Goal: Information Seeking & Learning: Check status

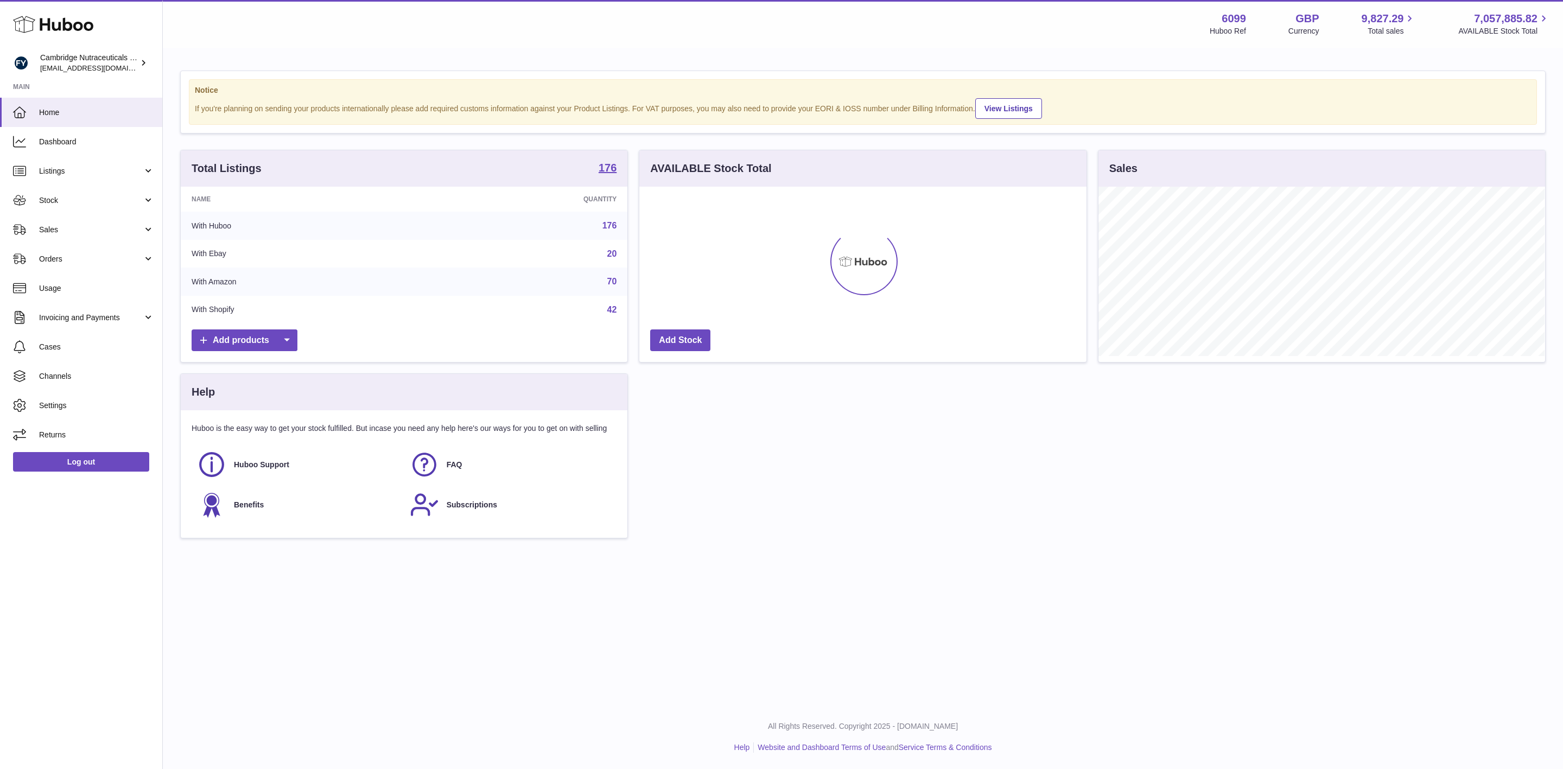
scroll to position [169, 446]
click at [67, 167] on span "Listings" at bounding box center [91, 171] width 104 height 10
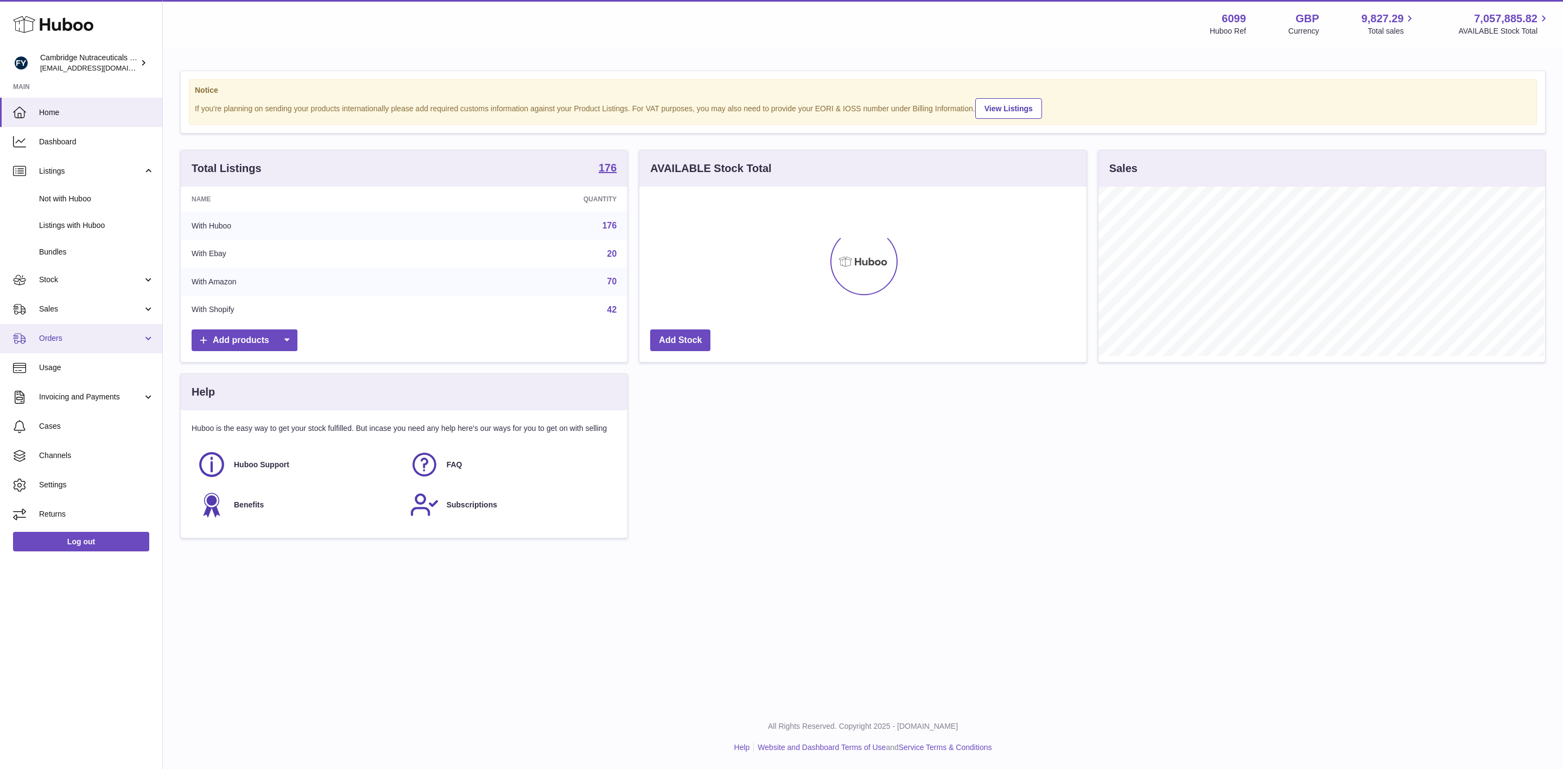
click at [69, 334] on span "Orders" at bounding box center [91, 338] width 104 height 10
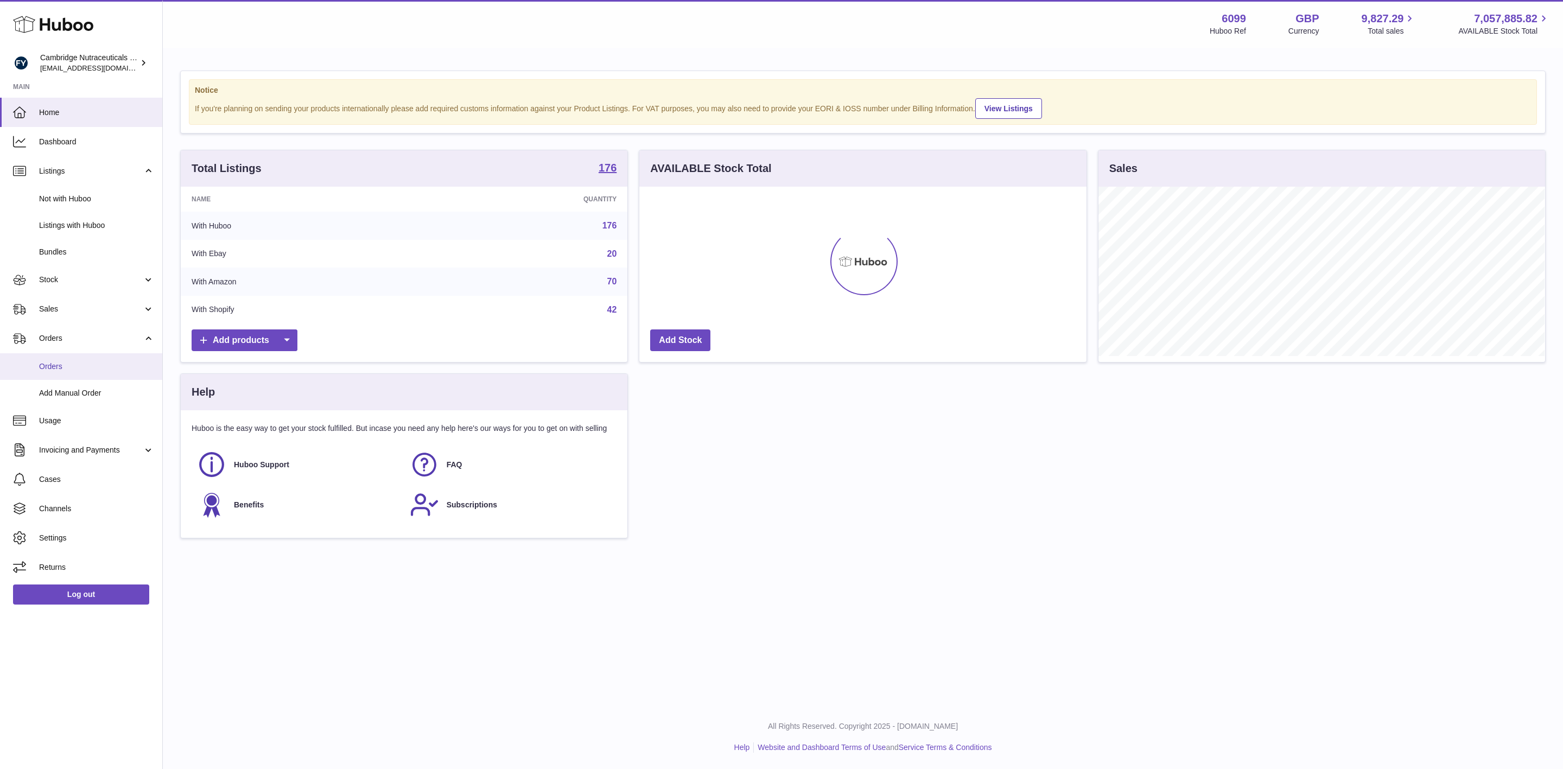
click at [70, 368] on span "Orders" at bounding box center [96, 367] width 115 height 10
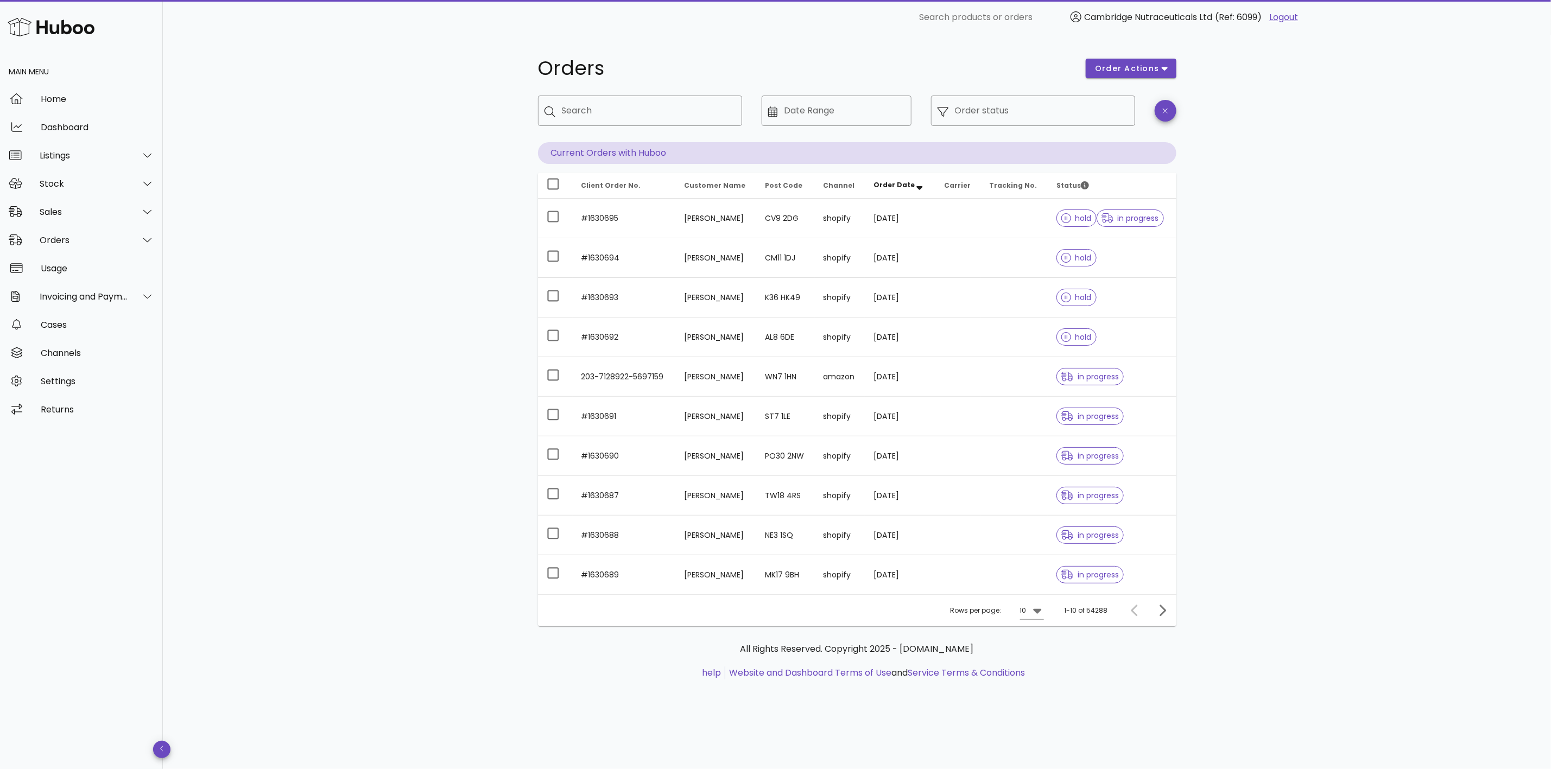
click at [1345, 359] on div "Orders order actions ​ Search ​ Date Range ​ Order status Current Orders with H…" at bounding box center [857, 402] width 1388 height 734
click at [649, 111] on input "Search" at bounding box center [648, 110] width 172 height 17
paste input "**********"
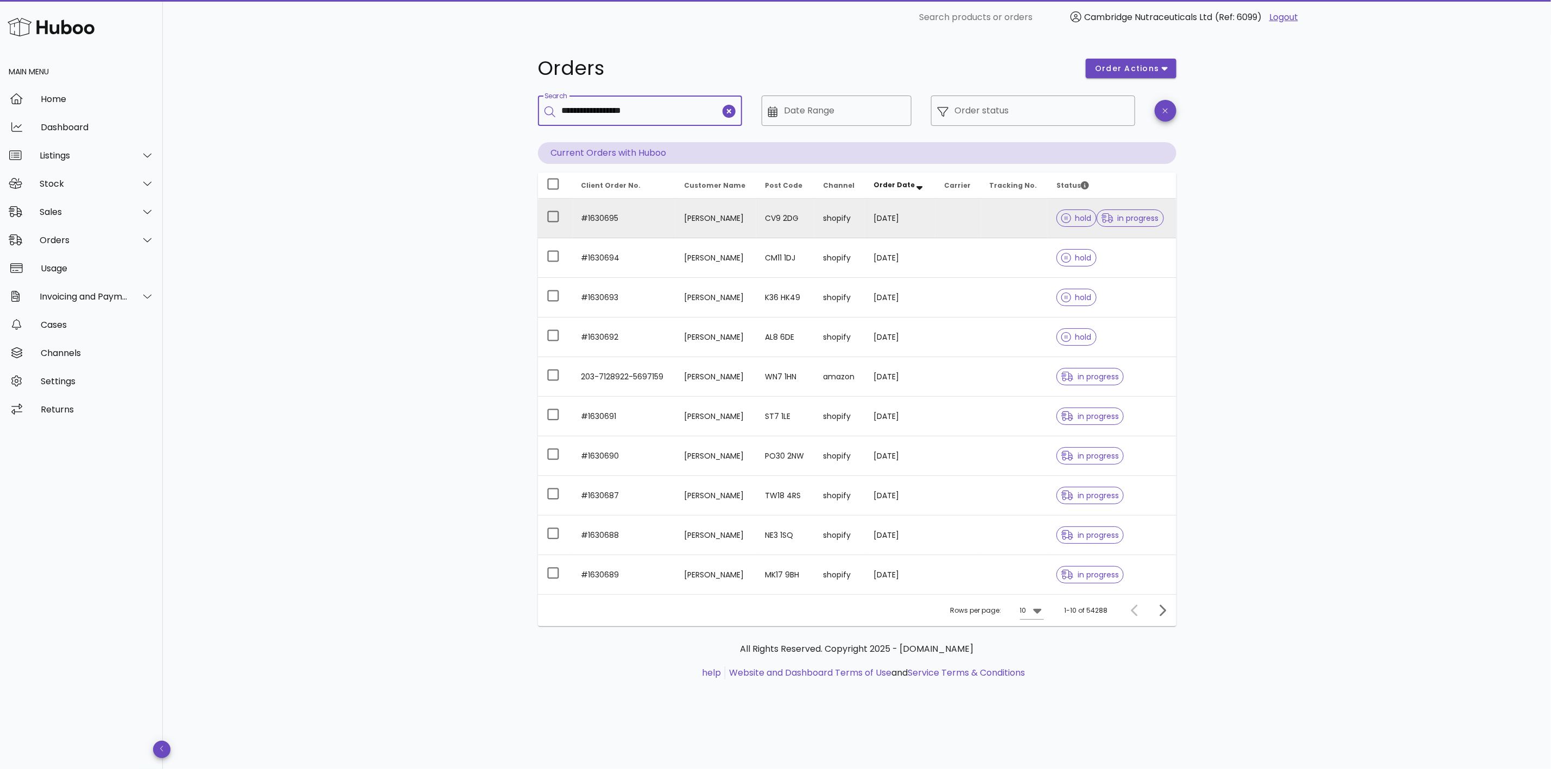
type input "**********"
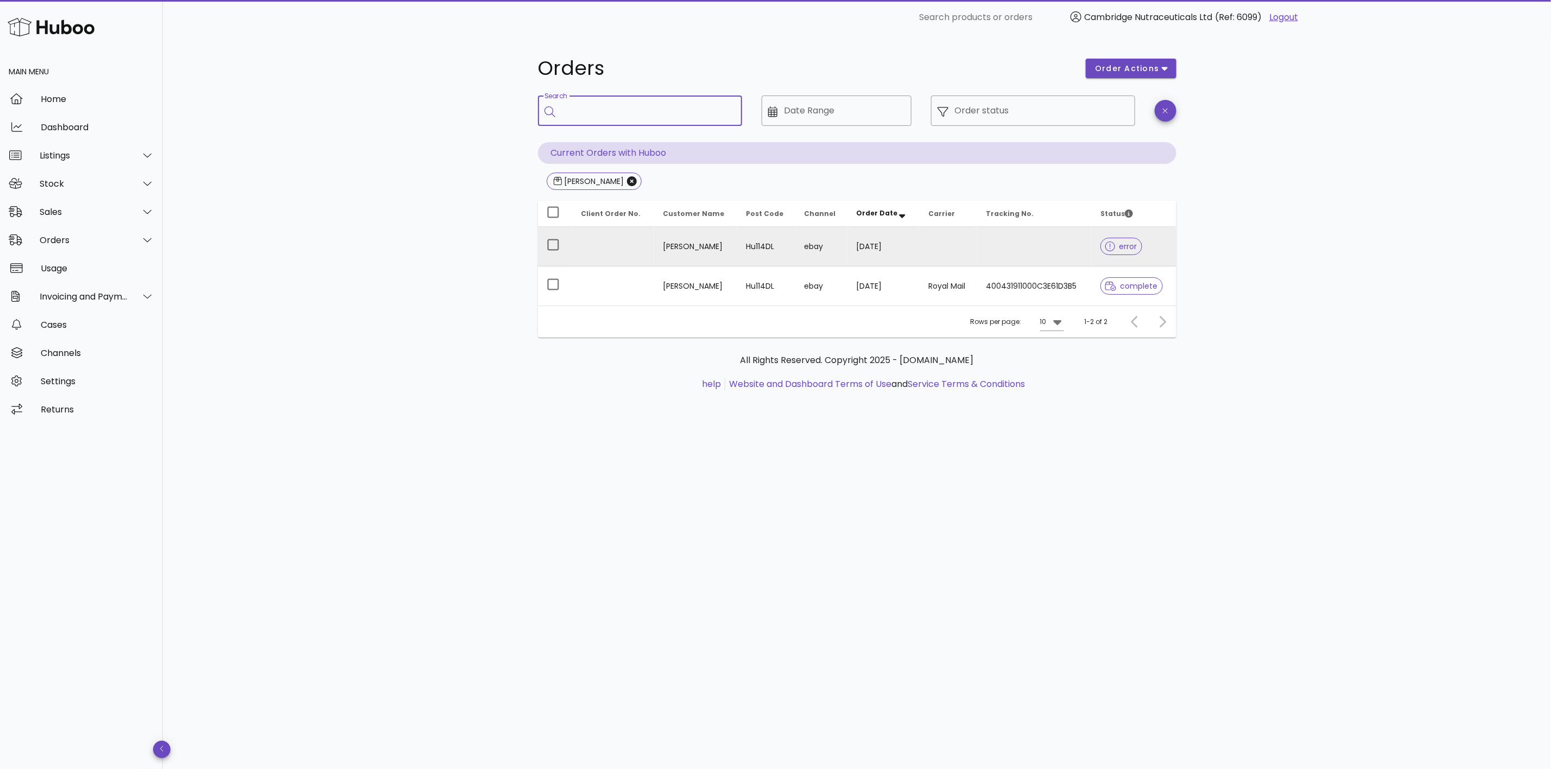
click at [1134, 245] on span "error" at bounding box center [1121, 247] width 32 height 8
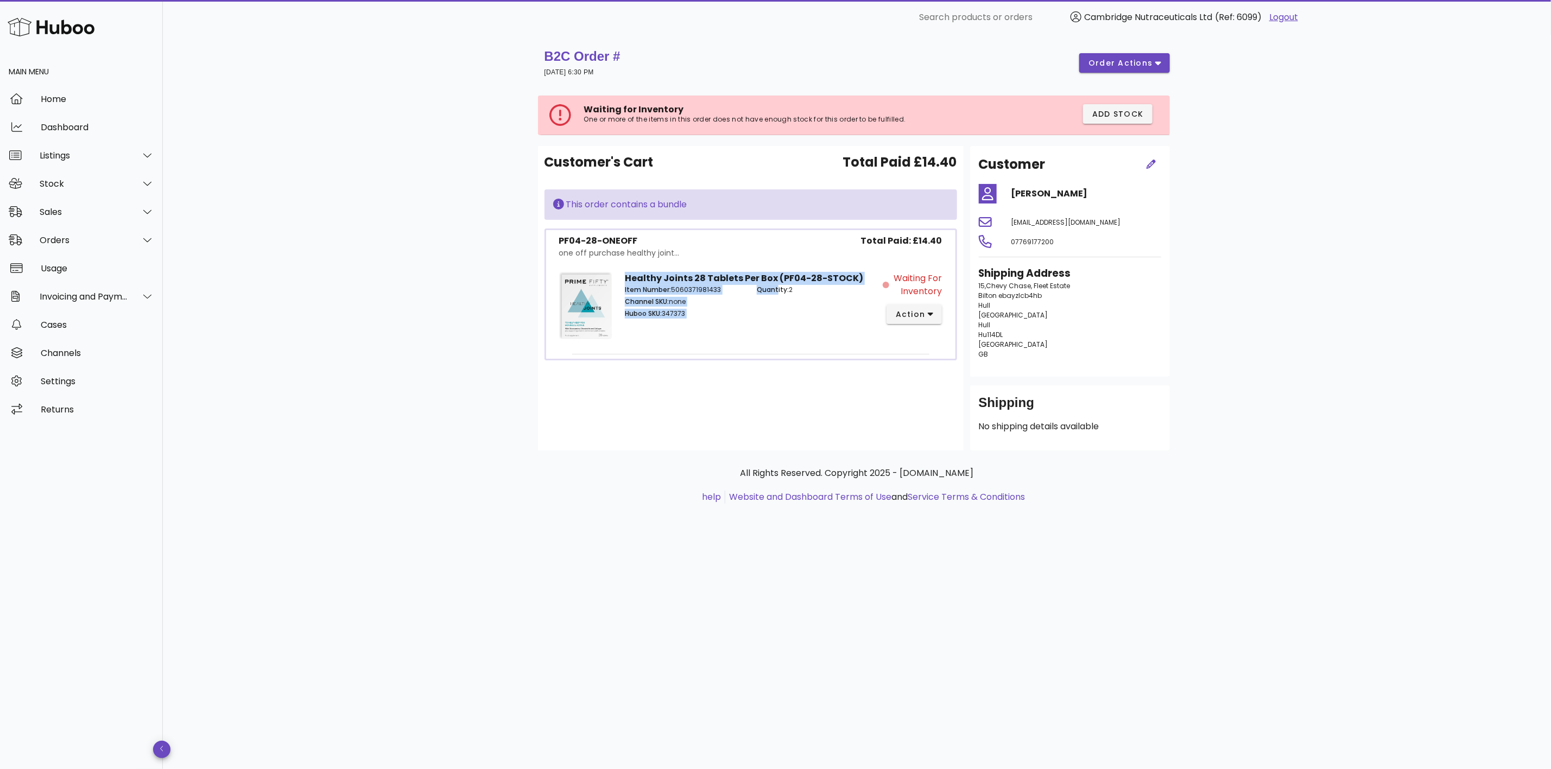
drag, startPoint x: 623, startPoint y: 275, endPoint x: 777, endPoint y: 326, distance: 162.7
click at [777, 326] on div "Healthy Joints 28 Tablets Per Box (PF04-28-STOCK) Item Number: 5060371981433 Ch…" at bounding box center [750, 307] width 264 height 84
drag, startPoint x: 892, startPoint y: 271, endPoint x: 952, endPoint y: 286, distance: 61.0
click at [952, 286] on div "PF04-28-ONEOFF one off purchase healthy joint... Total Paid: £14.40 Healthy Joi…" at bounding box center [750, 295] width 413 height 132
click at [685, 289] on p "Item Number: 5060371981433" at bounding box center [684, 290] width 119 height 10
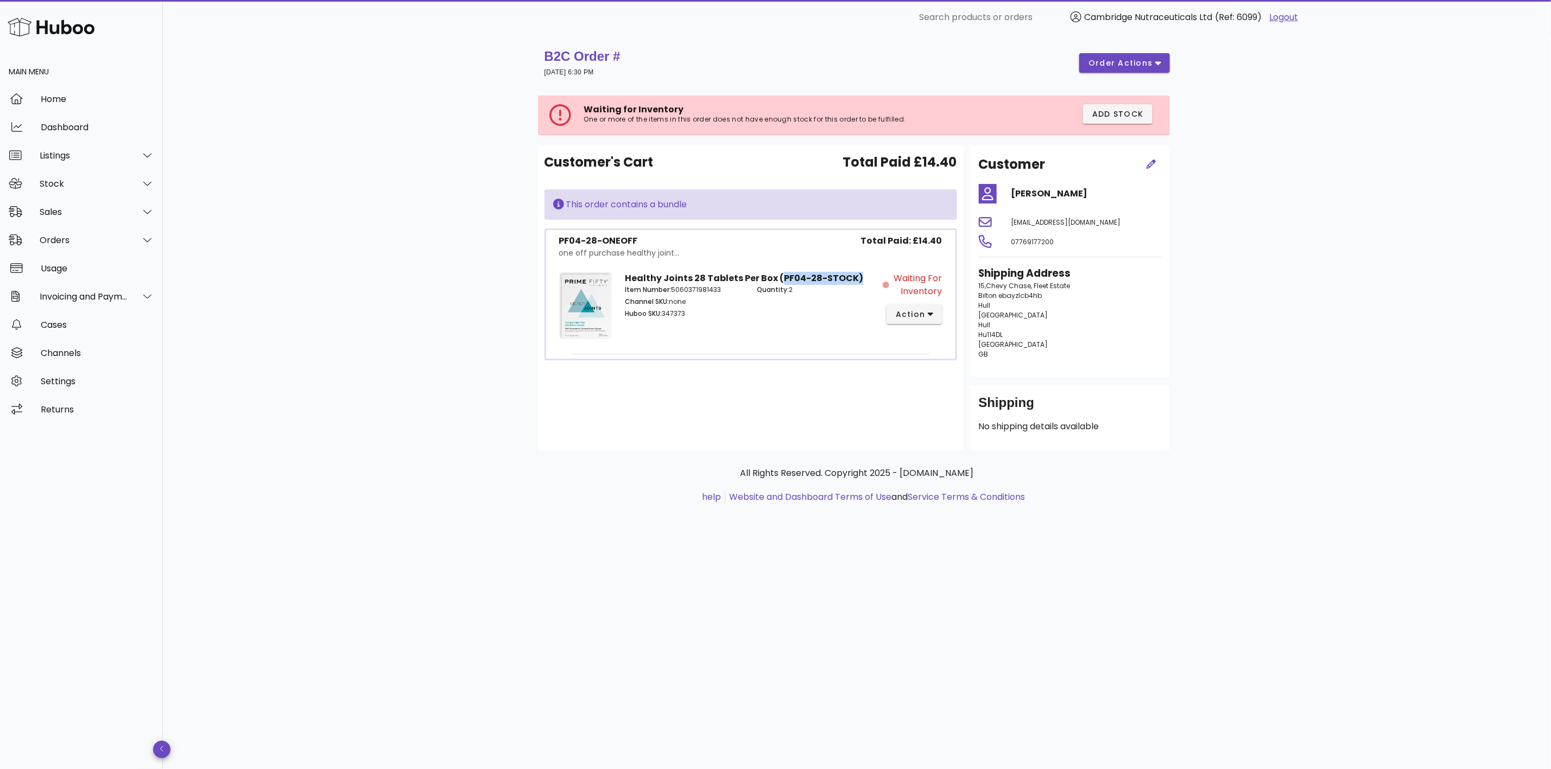
drag, startPoint x: 778, startPoint y: 277, endPoint x: 867, endPoint y: 275, distance: 88.5
click at [867, 275] on div "Healthy Joints 28 Tablets Per Box (PF04-28-STOCK) Item Number: 5060371981433 Ch…" at bounding box center [750, 307] width 264 height 84
click at [772, 329] on div "Healthy Joints 28 Tablets Per Box (PF04-28-STOCK) Item Number: 5060371981433 Ch…" at bounding box center [750, 307] width 264 height 84
click at [909, 313] on span "action" at bounding box center [910, 314] width 30 height 11
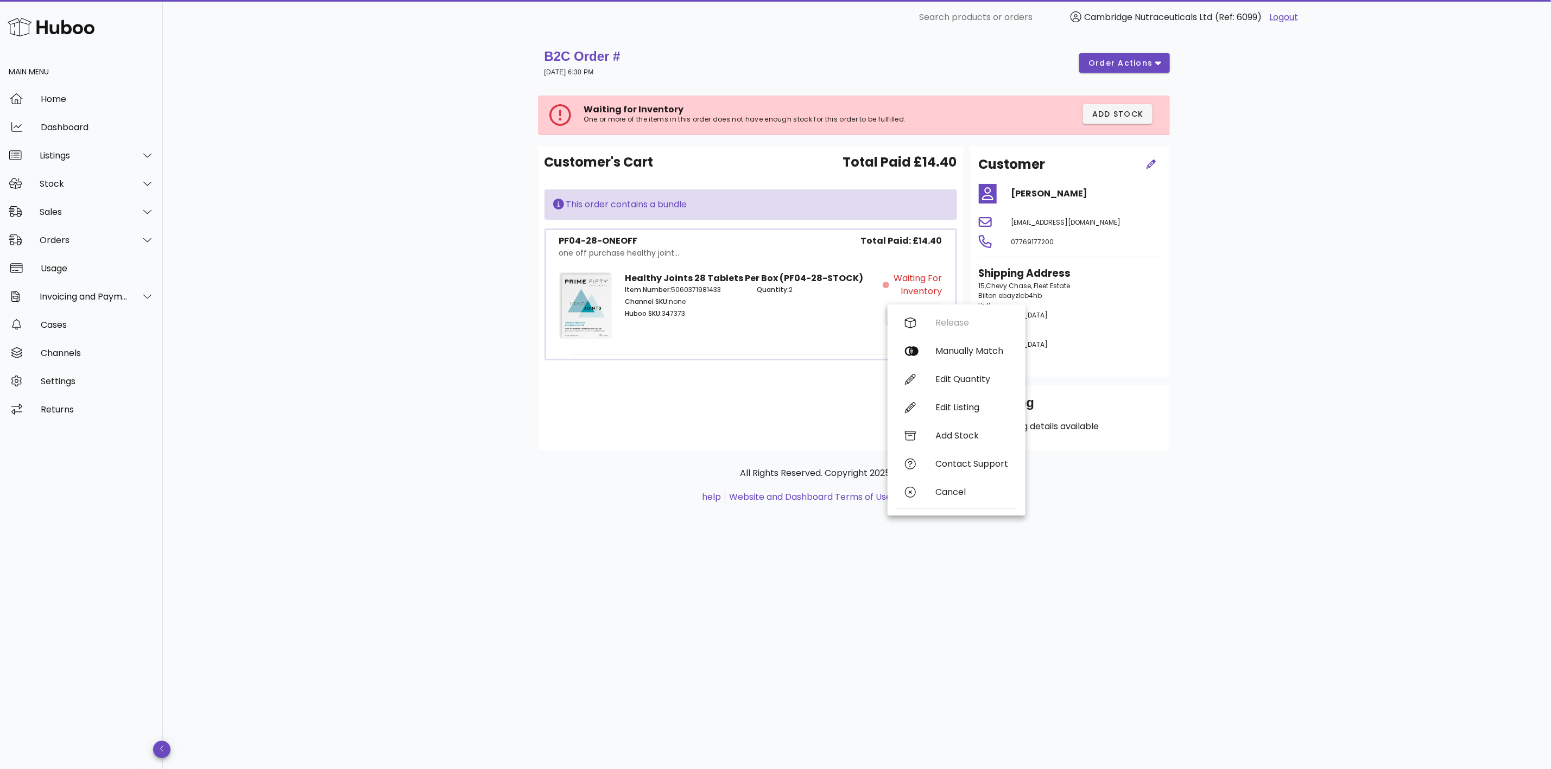
click at [585, 404] on div "Customer's Cart Total Paid £14.40 This order contains a bundle PF04-28-ONEOFF o…" at bounding box center [751, 298] width 426 height 305
click at [723, 401] on div "Customer's Cart Total Paid £14.40 This order contains a bundle PF04-28-ONEOFF o…" at bounding box center [751, 298] width 426 height 305
drag, startPoint x: 1104, startPoint y: 189, endPoint x: 996, endPoint y: 191, distance: 108.6
click at [996, 191] on div "[PERSON_NAME]" at bounding box center [1069, 194] width 195 height 26
drag, startPoint x: 641, startPoint y: 280, endPoint x: 768, endPoint y: 282, distance: 127.0
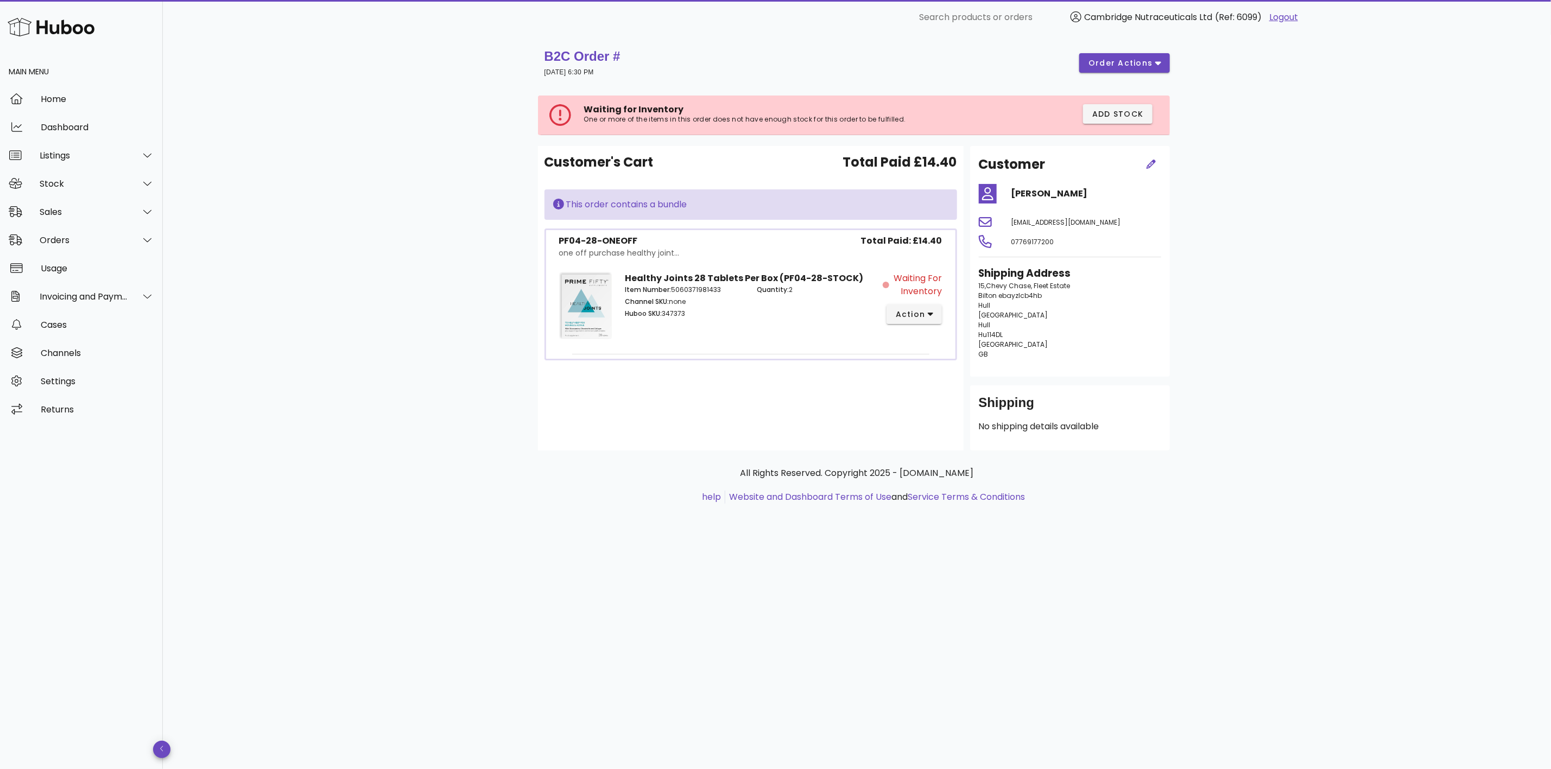
click at [768, 282] on div "Item Number: 5060371981433 Channel SKU: none Huboo SKU: 347373 Quantity: 2" at bounding box center [750, 302] width 264 height 49
drag, startPoint x: 772, startPoint y: 278, endPoint x: 612, endPoint y: 1, distance: 320.8
click at [797, 268] on div "Healthy Joints 28 Tablets Per Box (PF04-28-STOCK) Item Number: 5060371981433 Ch…" at bounding box center [750, 307] width 264 height 84
drag, startPoint x: 65, startPoint y: 144, endPoint x: 71, endPoint y: 152, distance: 9.8
click at [65, 144] on div "Listings" at bounding box center [81, 155] width 163 height 28
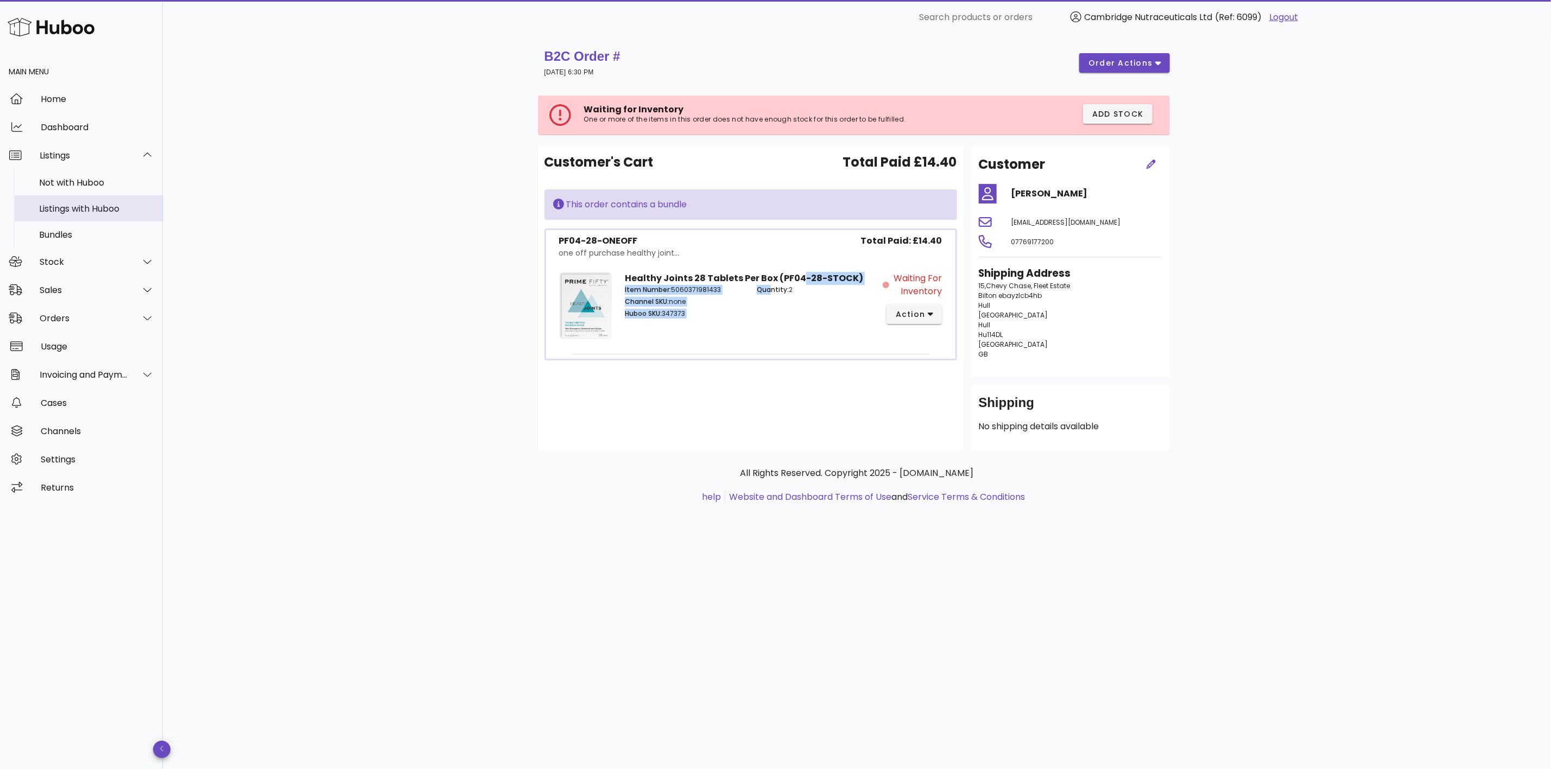
click at [85, 204] on div "Listings with Huboo" at bounding box center [96, 209] width 115 height 10
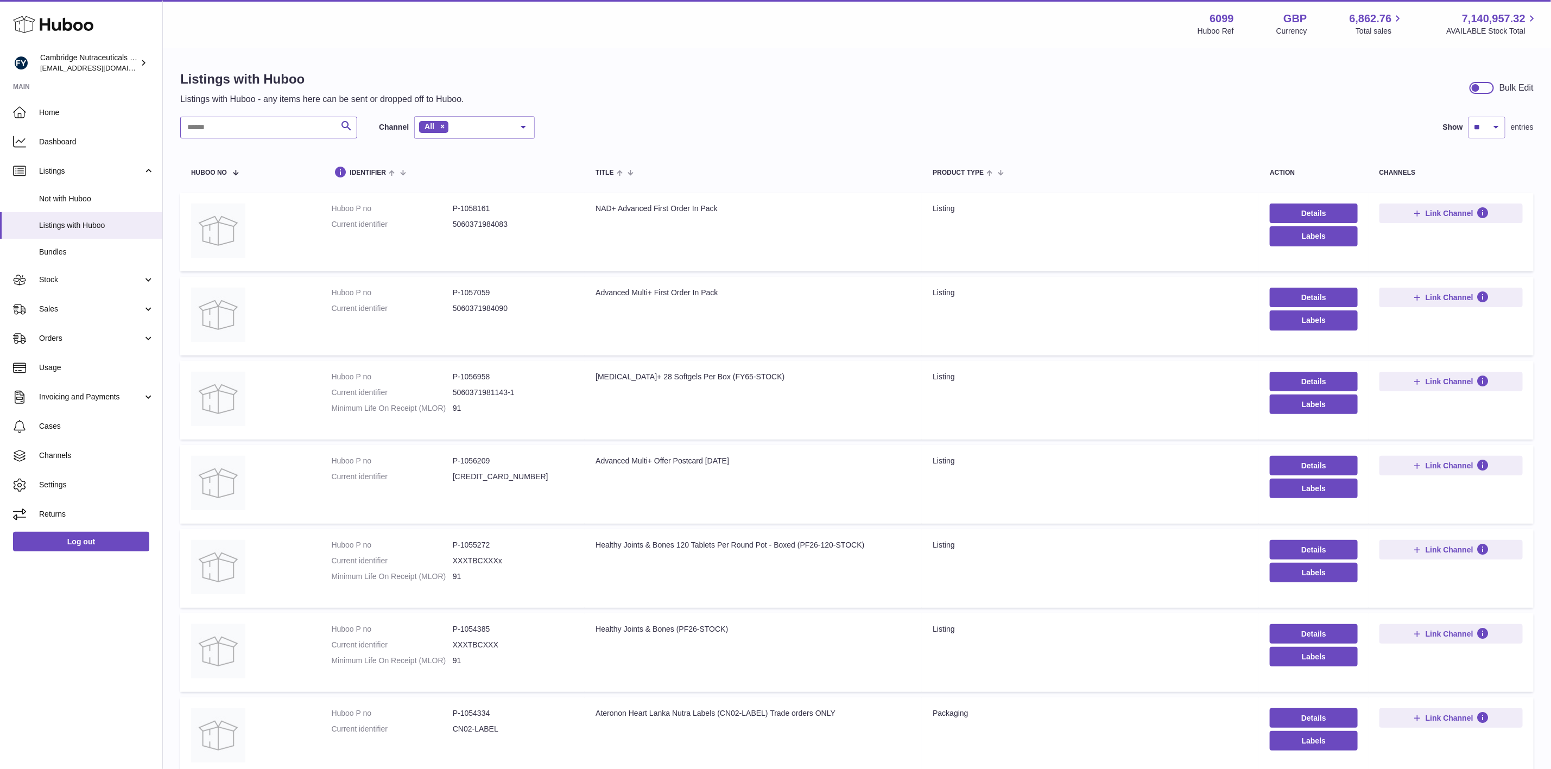
drag, startPoint x: 256, startPoint y: 132, endPoint x: 237, endPoint y: 143, distance: 22.2
click at [256, 125] on input "text" at bounding box center [268, 128] width 177 height 22
type input "******"
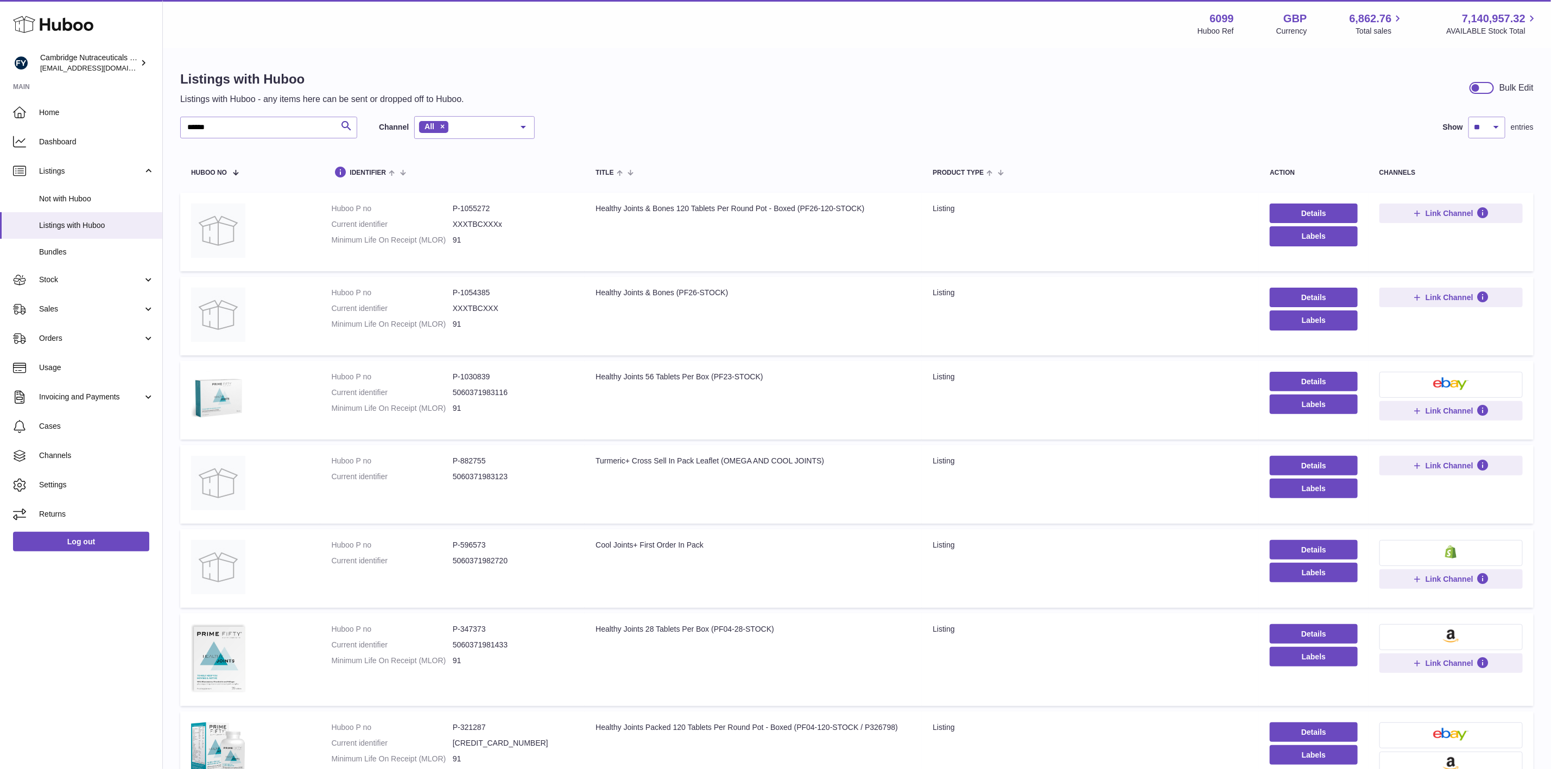
click at [593, 407] on td "Title Healthy Joints 56 Tablets Per Box (PF23-STOCK)" at bounding box center [753, 400] width 337 height 79
drag, startPoint x: 586, startPoint y: 378, endPoint x: 821, endPoint y: 375, distance: 234.5
click at [821, 375] on td "Title Healthy Joints 56 Tablets Per Box (PF23-STOCK)" at bounding box center [753, 400] width 337 height 79
click at [860, 403] on td "Title Healthy Joints 56 Tablets Per Box (PF23-STOCK)" at bounding box center [753, 400] width 337 height 79
click at [1314, 381] on link "Details" at bounding box center [1313, 382] width 87 height 20
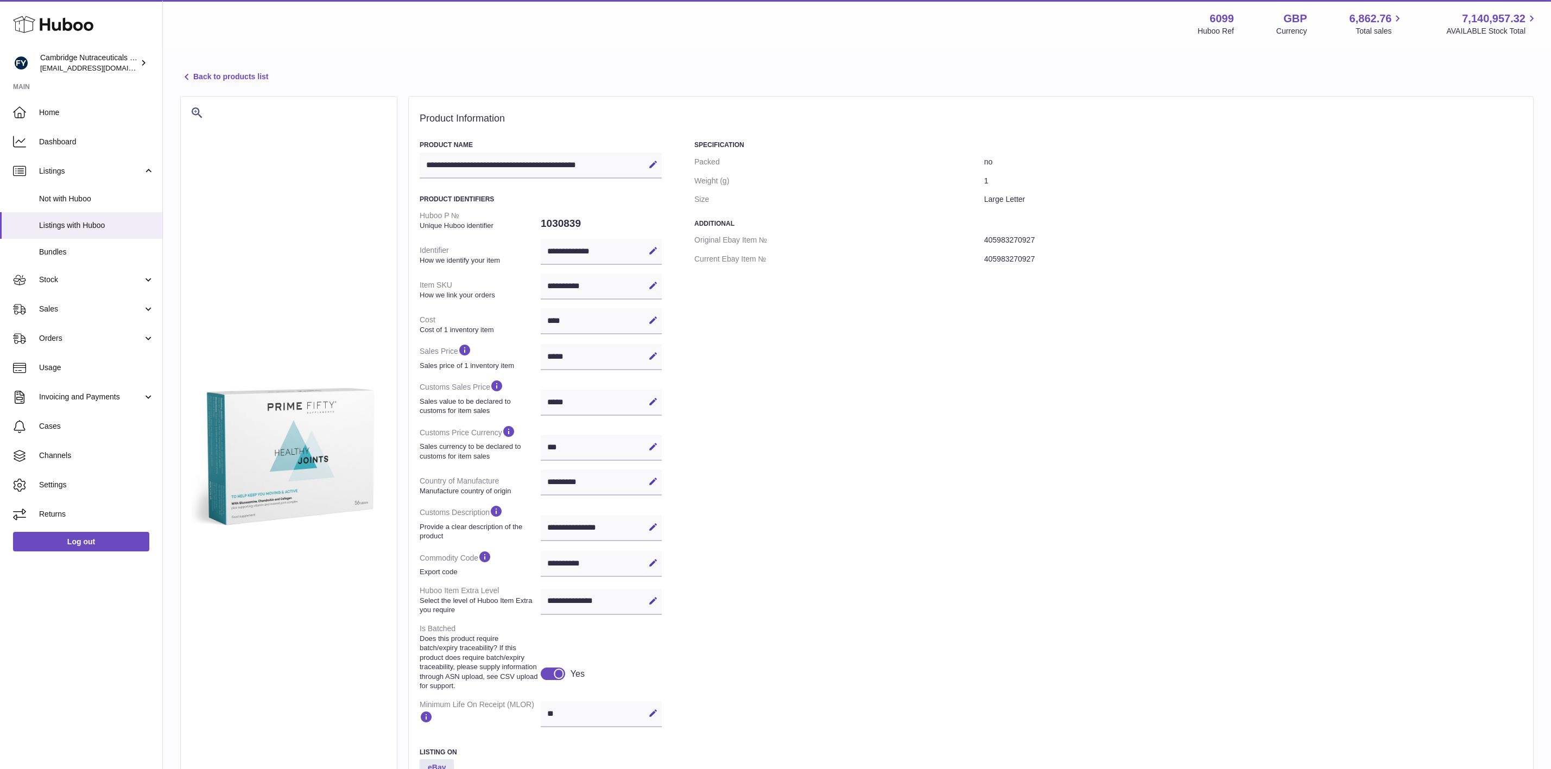
select select "***"
select select "****"
drag, startPoint x: 620, startPoint y: 281, endPoint x: 537, endPoint y: 276, distance: 83.2
click at [537, 276] on dl "**********" at bounding box center [541, 468] width 242 height 525
click at [181, 71] on icon at bounding box center [186, 77] width 13 height 13
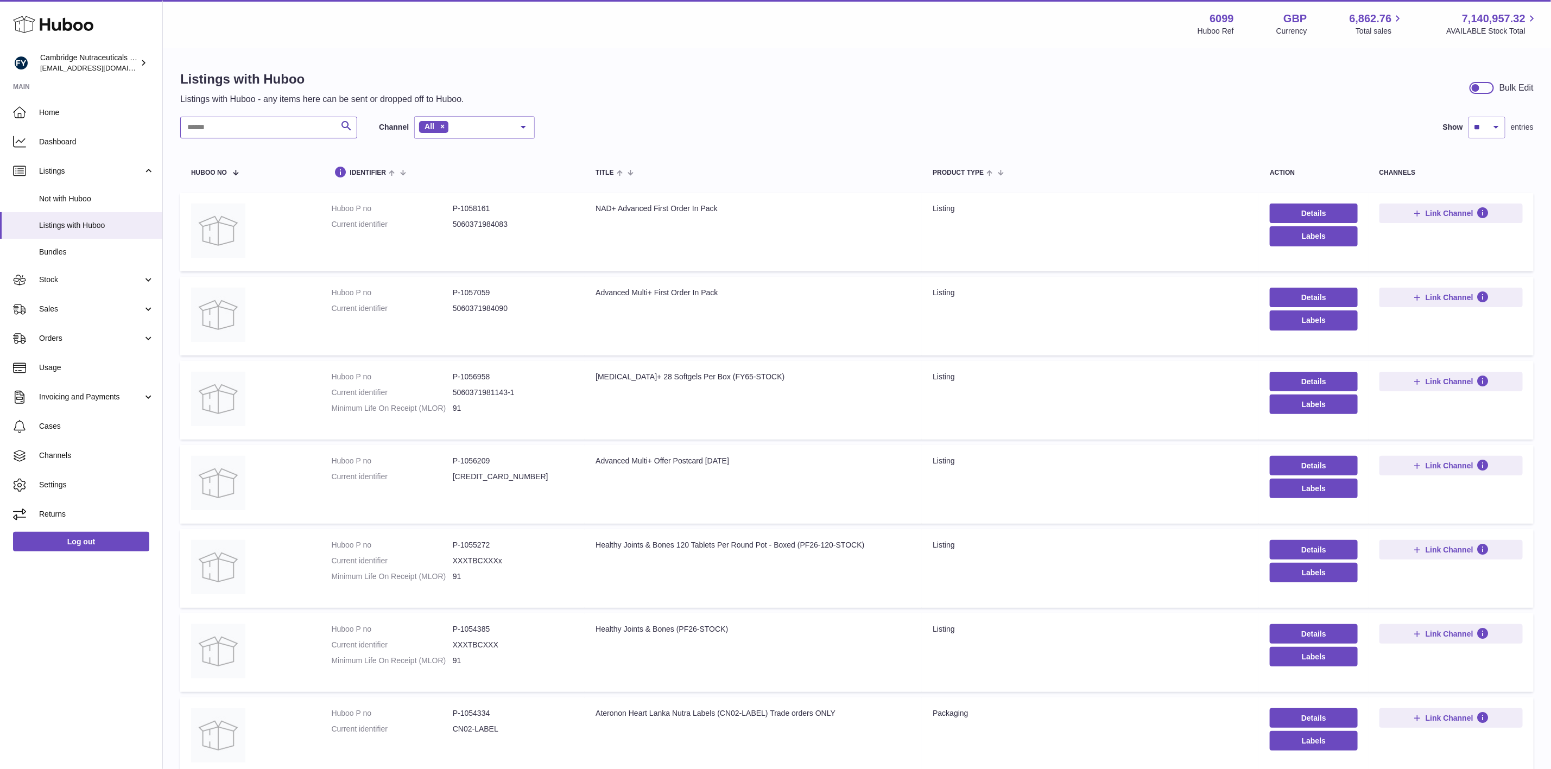
click at [231, 123] on input "text" at bounding box center [268, 128] width 177 height 22
type input "******"
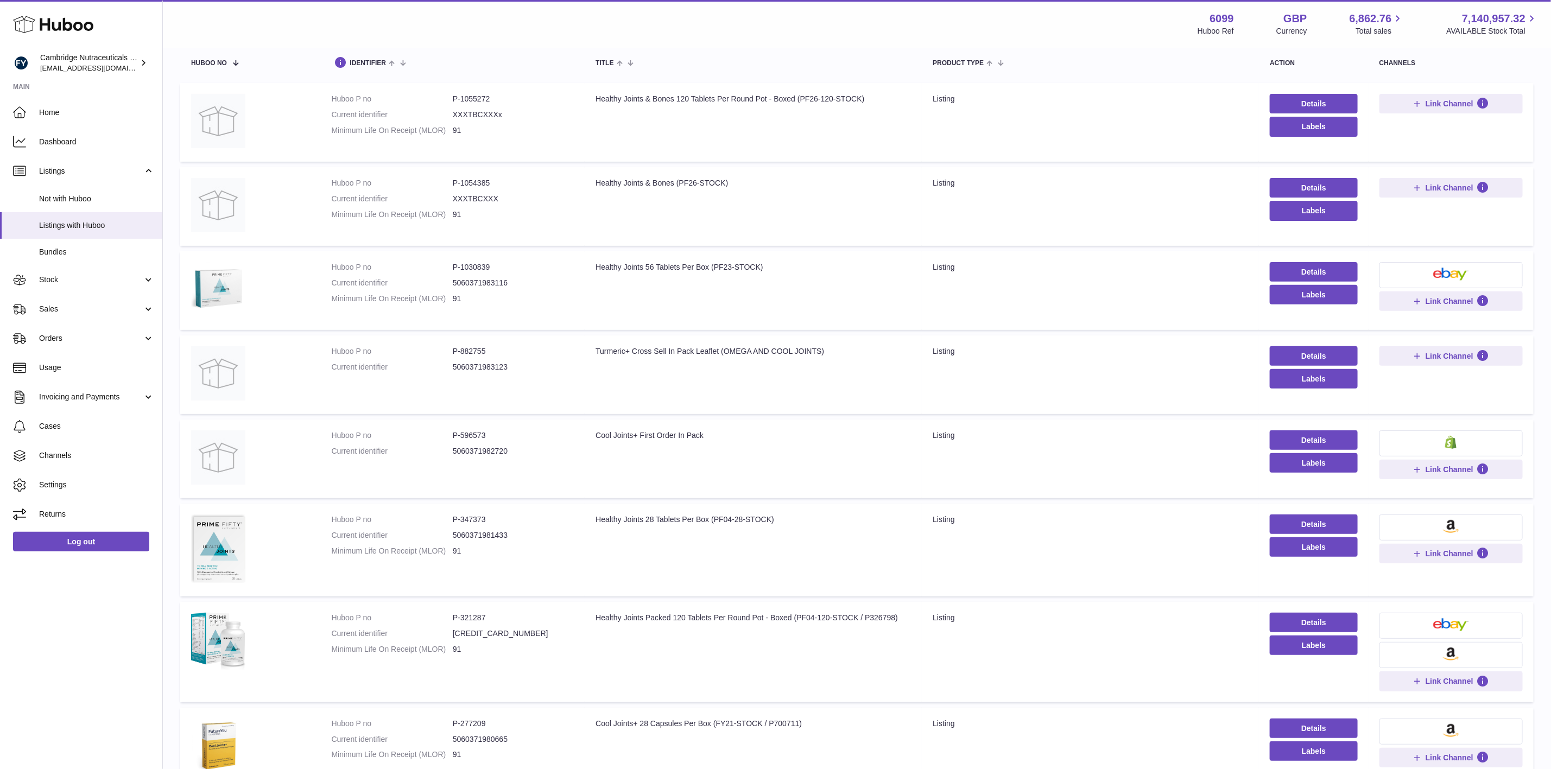
scroll to position [81, 0]
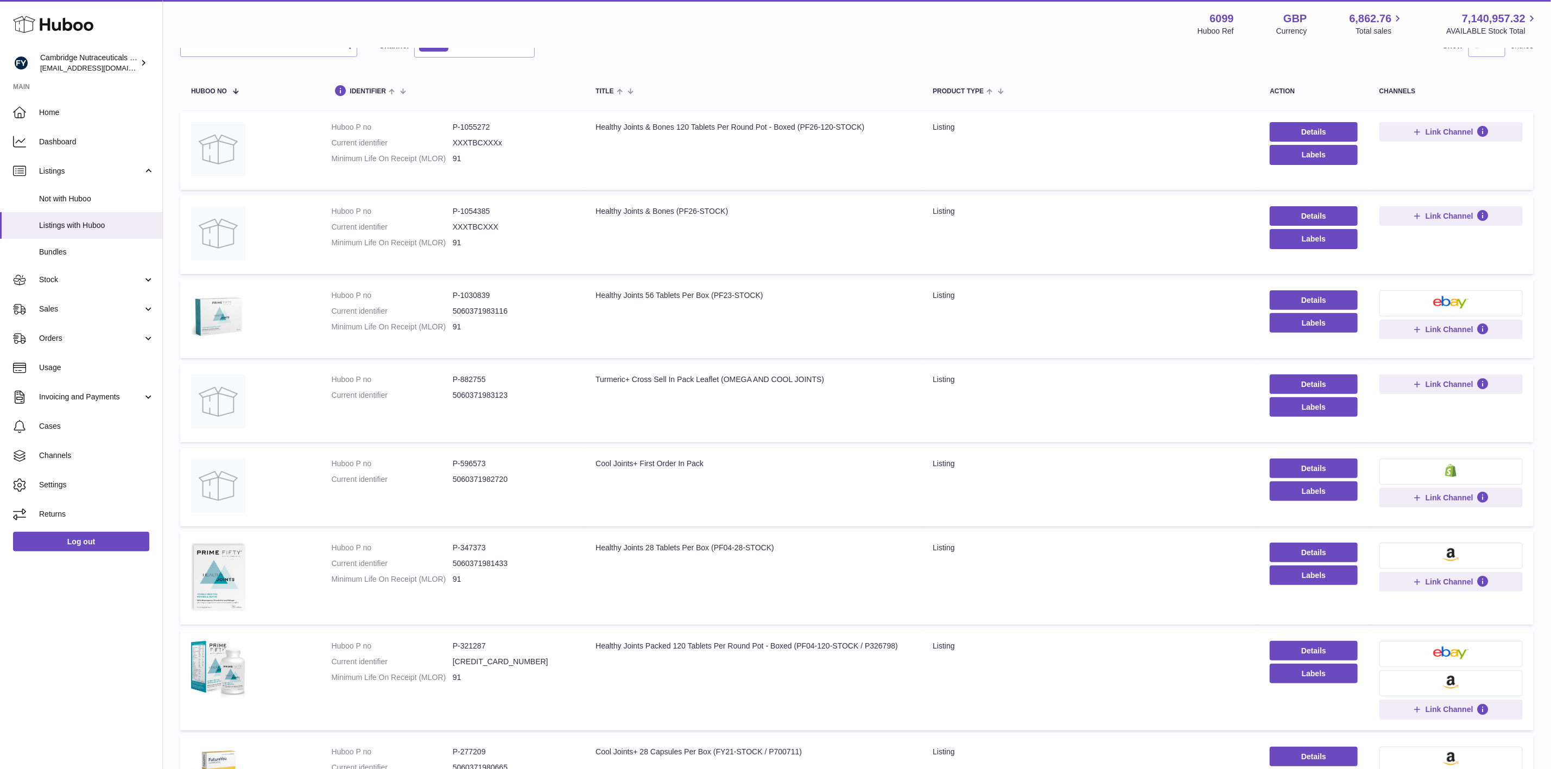
click at [564, 326] on dd "91" at bounding box center [513, 327] width 121 height 10
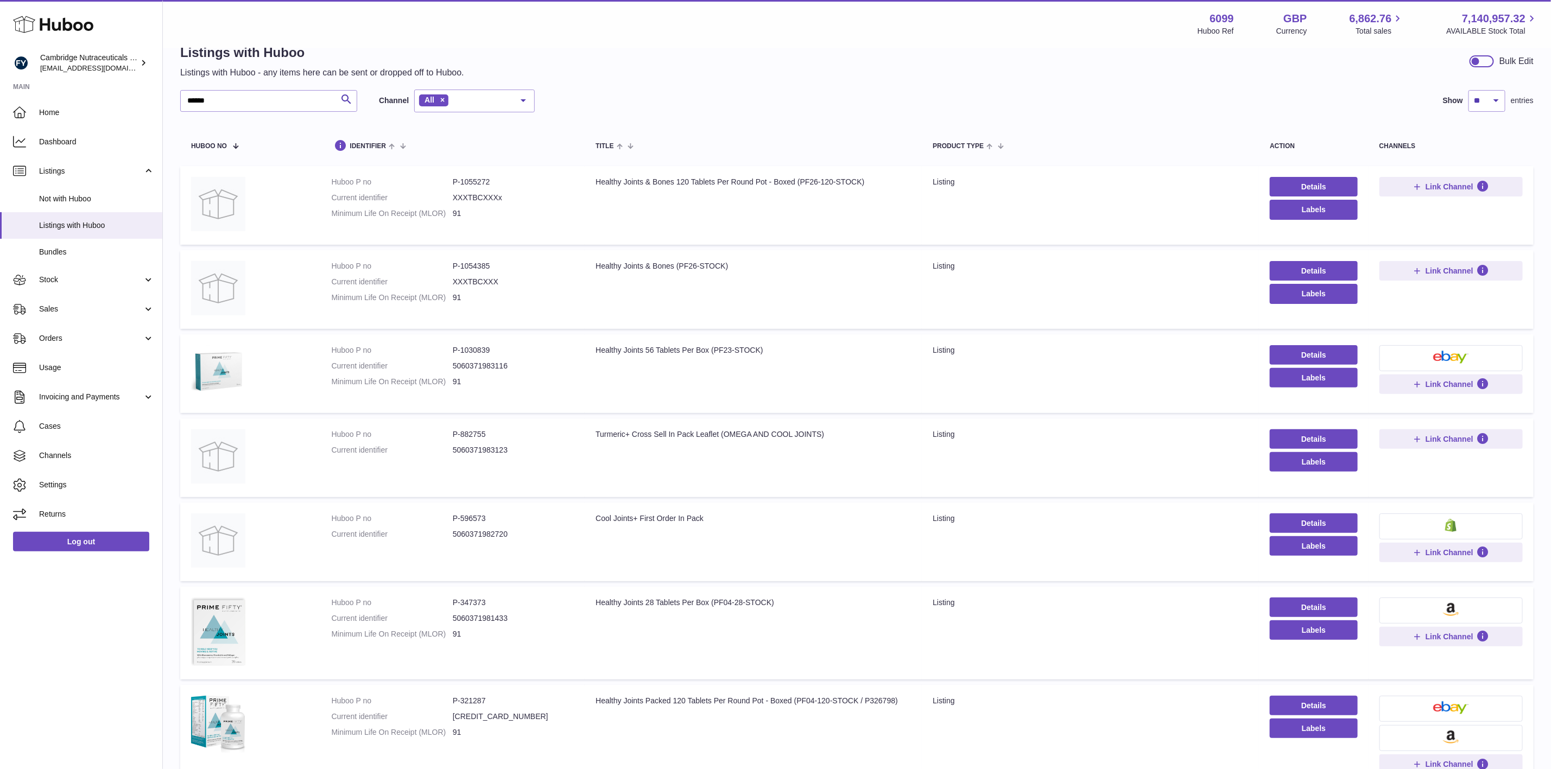
scroll to position [0, 0]
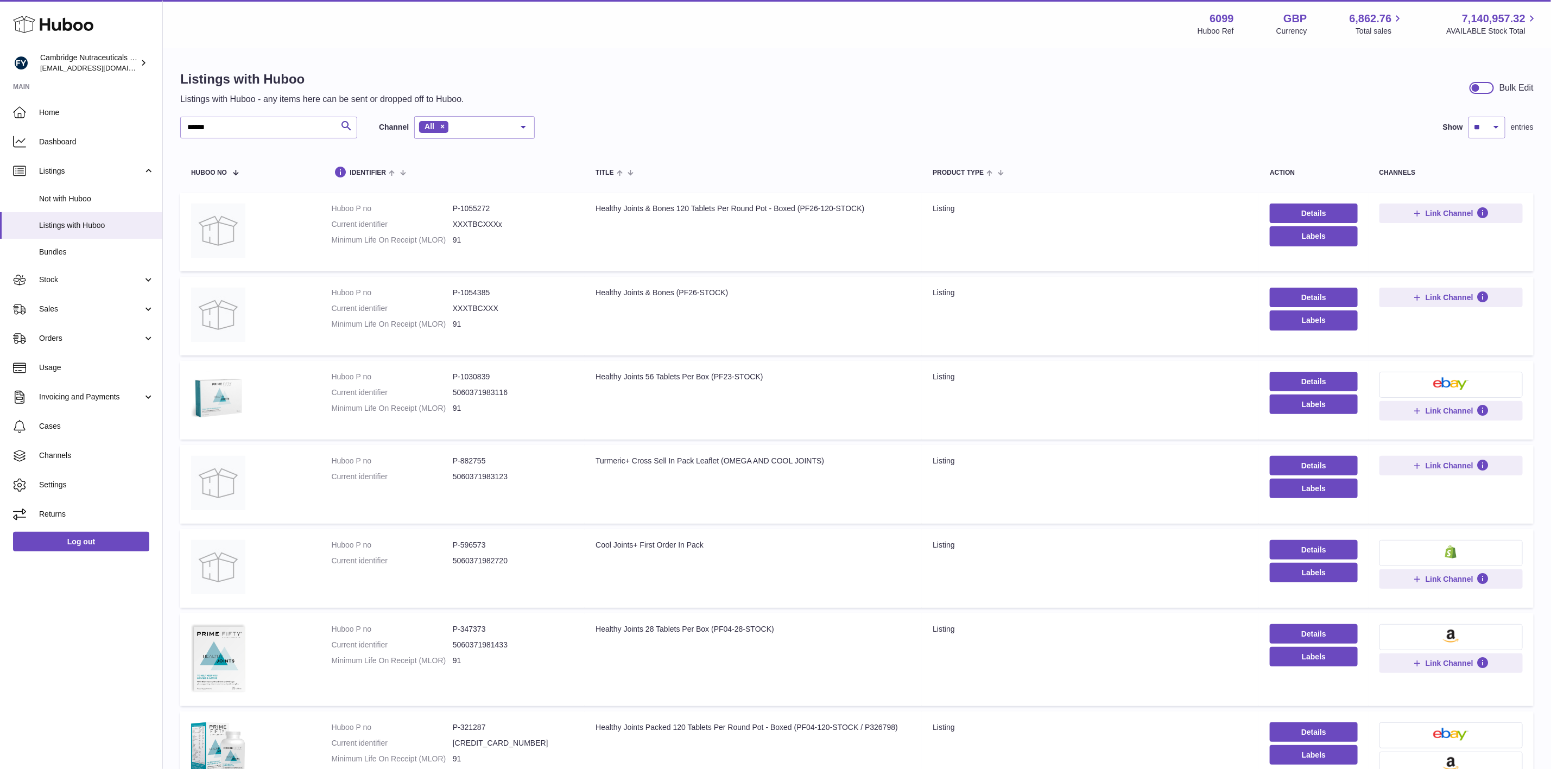
click at [1424, 378] on button at bounding box center [1450, 385] width 143 height 26
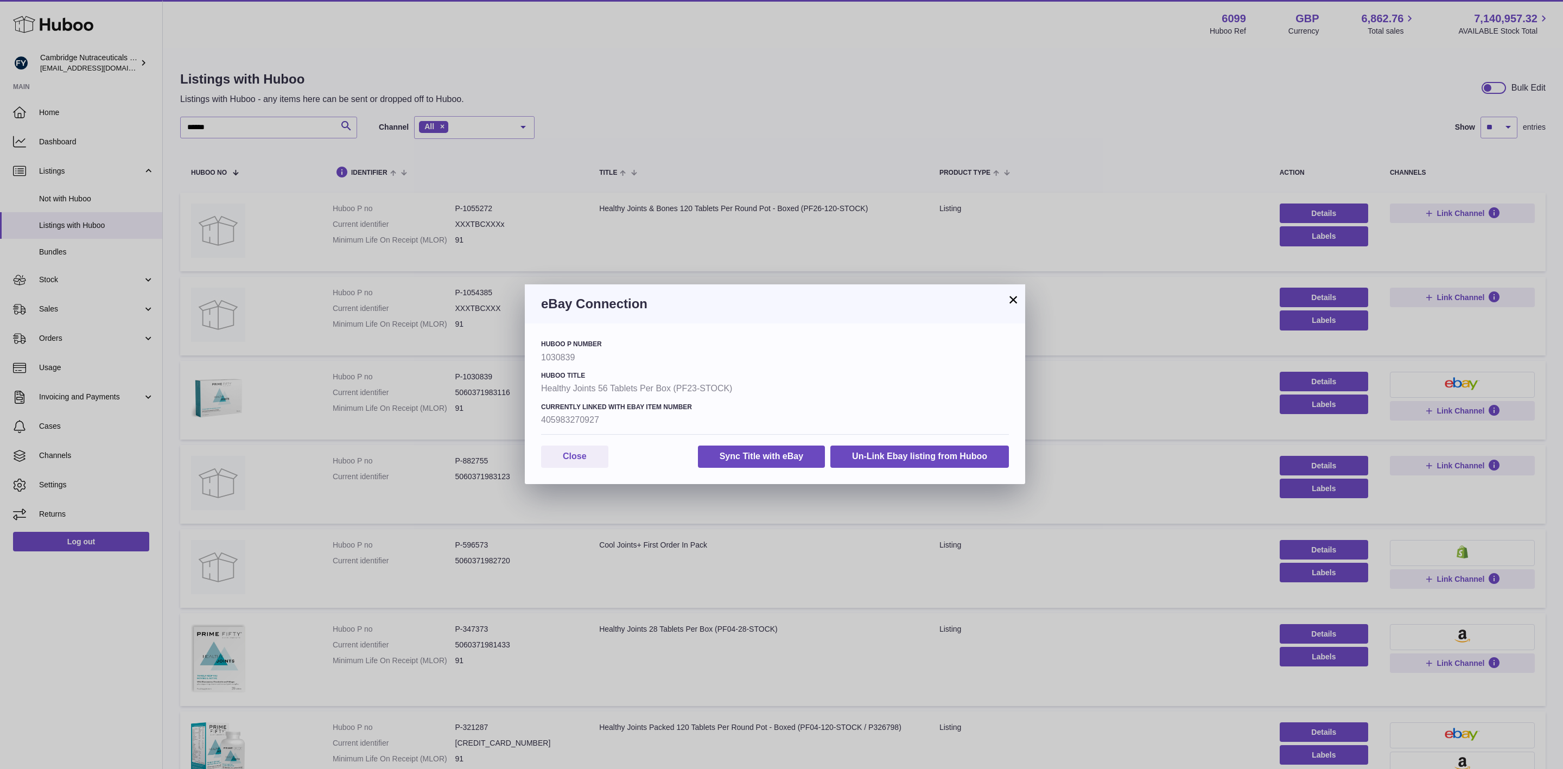
click at [1015, 303] on button "×" at bounding box center [1013, 299] width 13 height 13
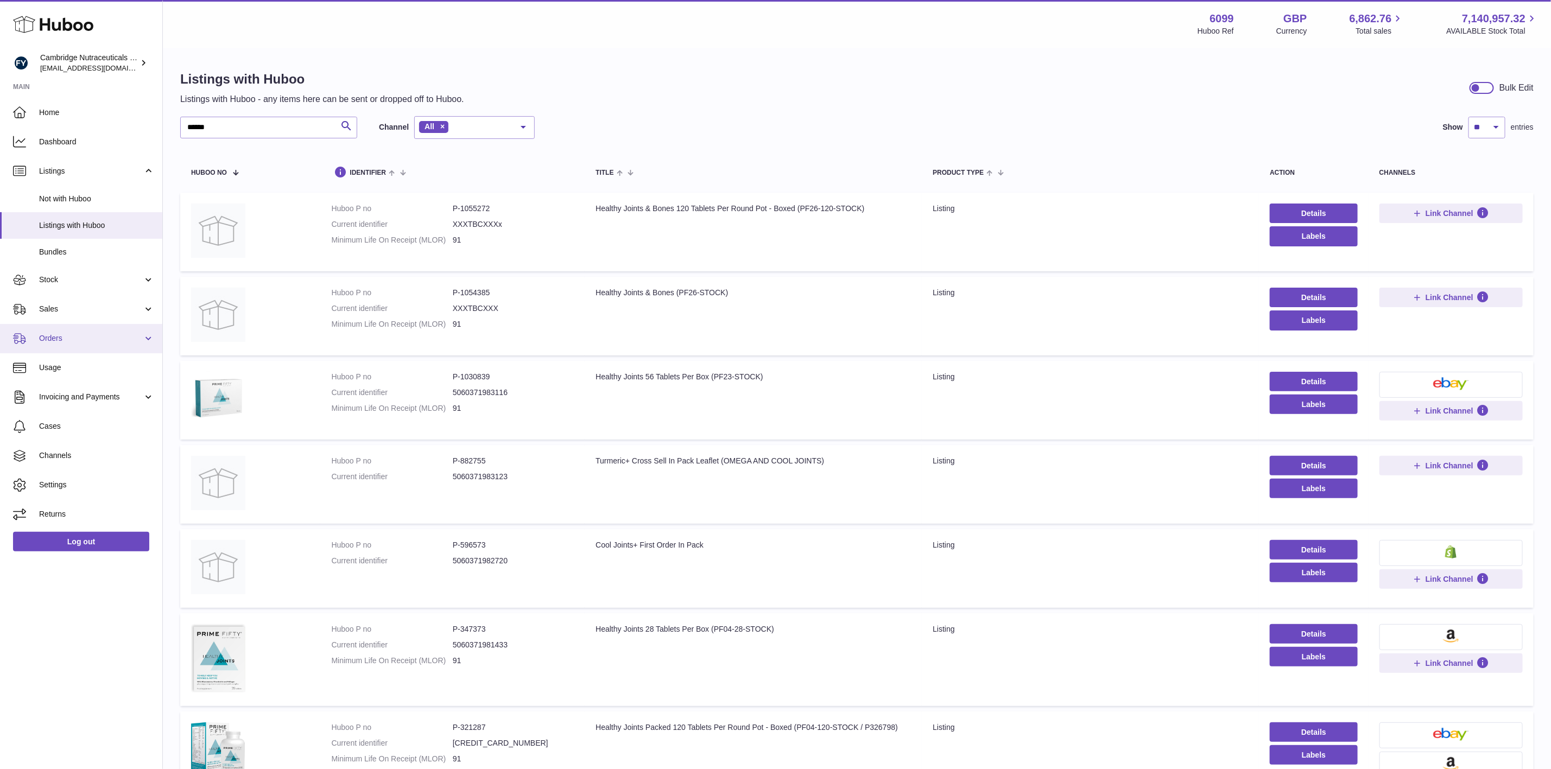
click at [67, 332] on link "Orders" at bounding box center [81, 338] width 162 height 29
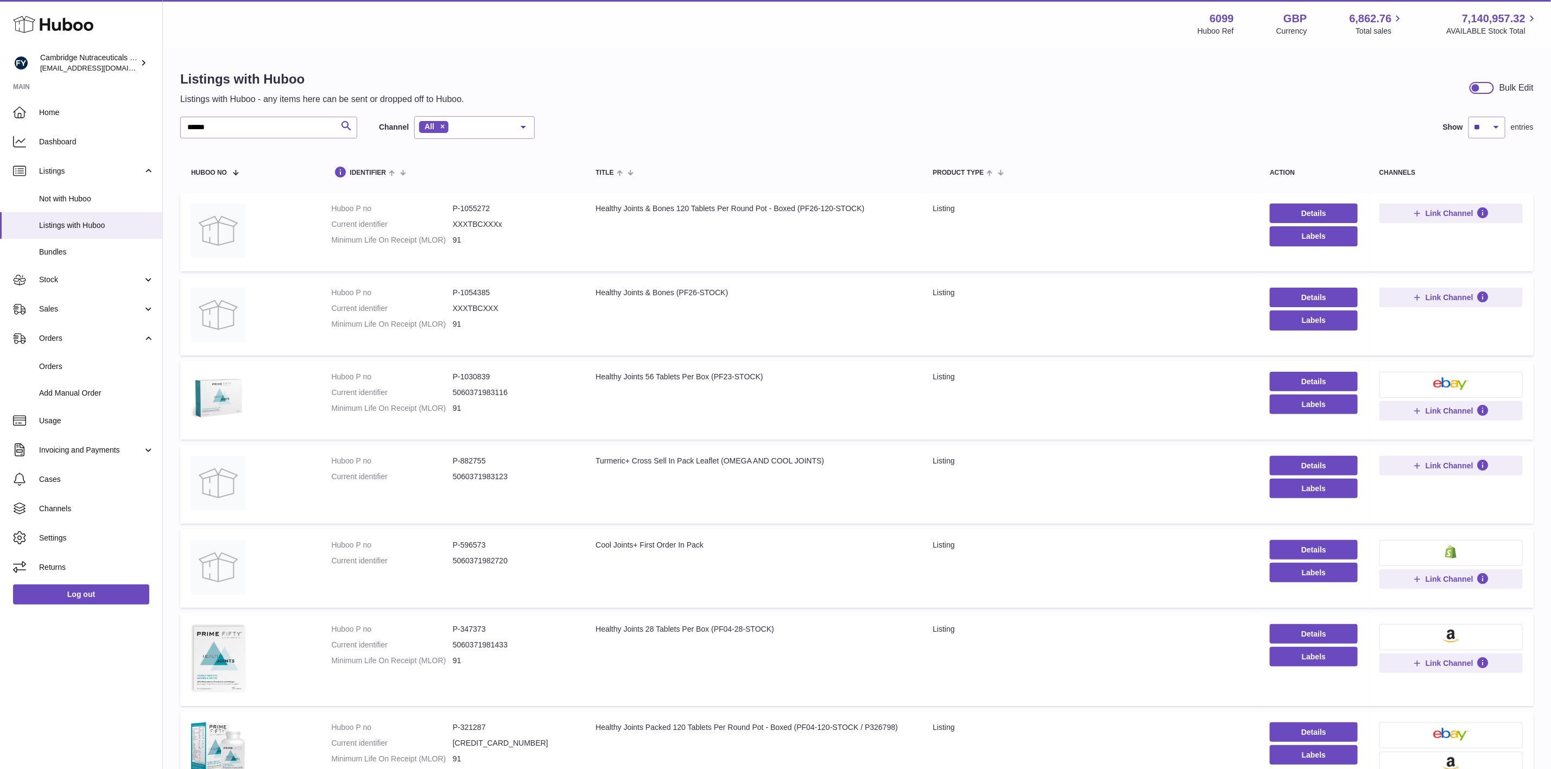
drag, startPoint x: 510, startPoint y: 391, endPoint x: 326, endPoint y: 378, distance: 184.5
click at [326, 378] on td "Huboo P no P-1030839 Current identifier 5060371983116 Minimum Life On Receipt (…" at bounding box center [452, 400] width 264 height 79
click at [454, 390] on dd "5060371983116" at bounding box center [513, 393] width 121 height 10
drag, startPoint x: 471, startPoint y: 375, endPoint x: 445, endPoint y: 376, distance: 26.6
click at [445, 376] on dl "Huboo P no P-1030839 Current identifier 5060371983116 Minimum Life On Receipt (…" at bounding box center [452, 395] width 243 height 47
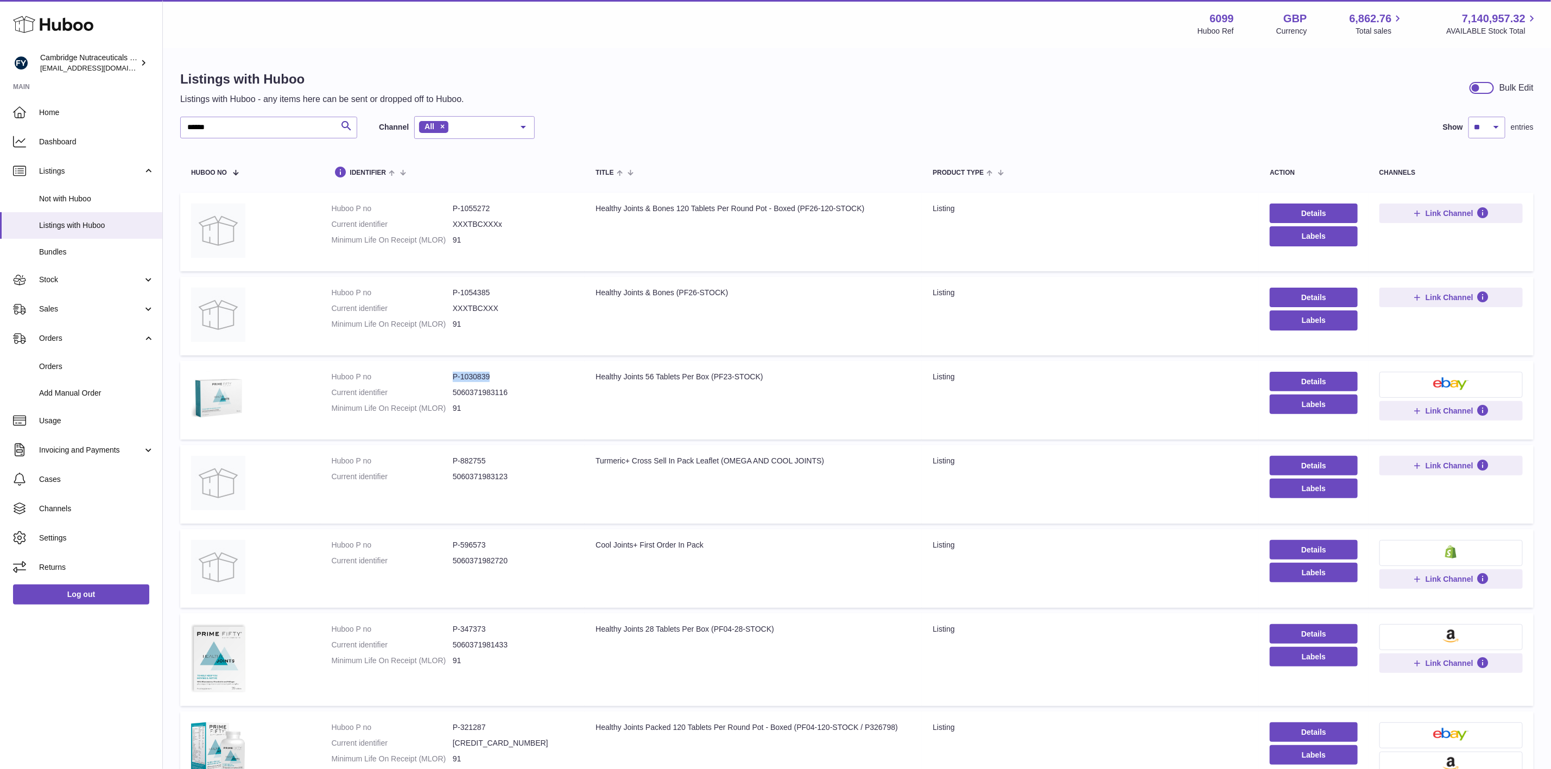
copy dl "P-1030839"
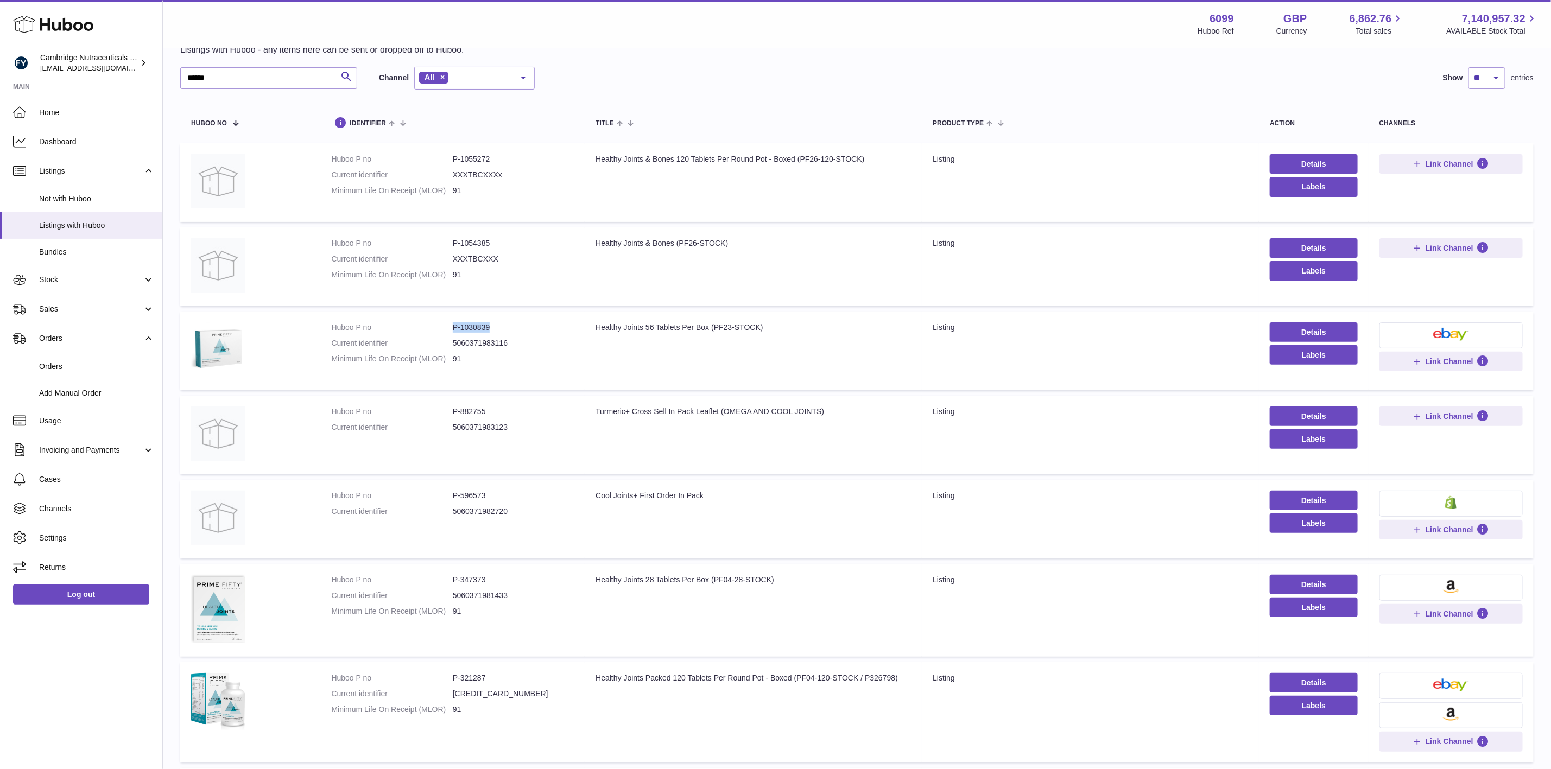
scroll to position [163, 0]
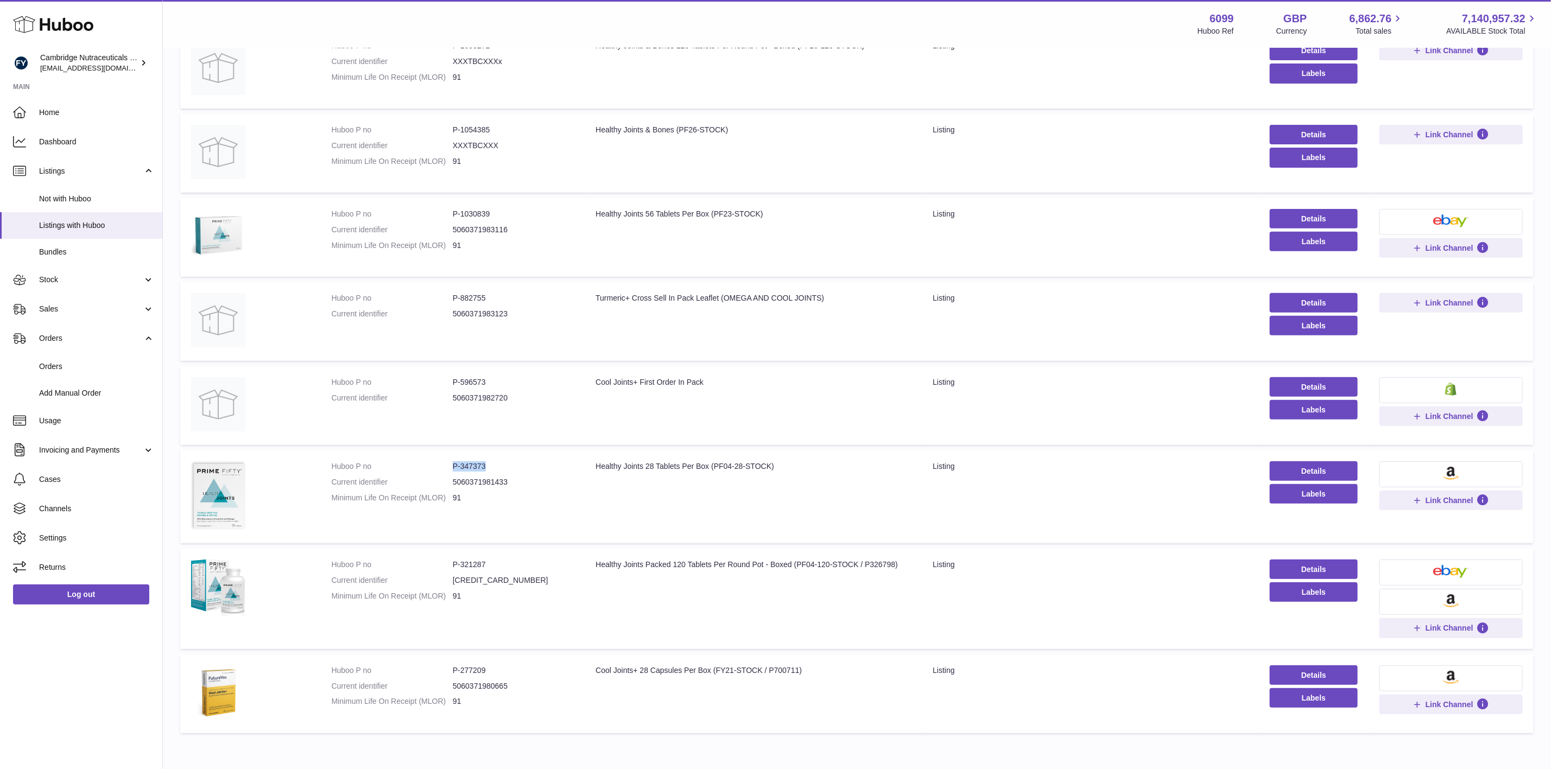
drag, startPoint x: 502, startPoint y: 466, endPoint x: 452, endPoint y: 461, distance: 50.7
click at [453, 461] on dd "P-347373" at bounding box center [513, 466] width 121 height 10
copy dd "P-347373"
click at [93, 338] on span "Orders" at bounding box center [91, 338] width 104 height 10
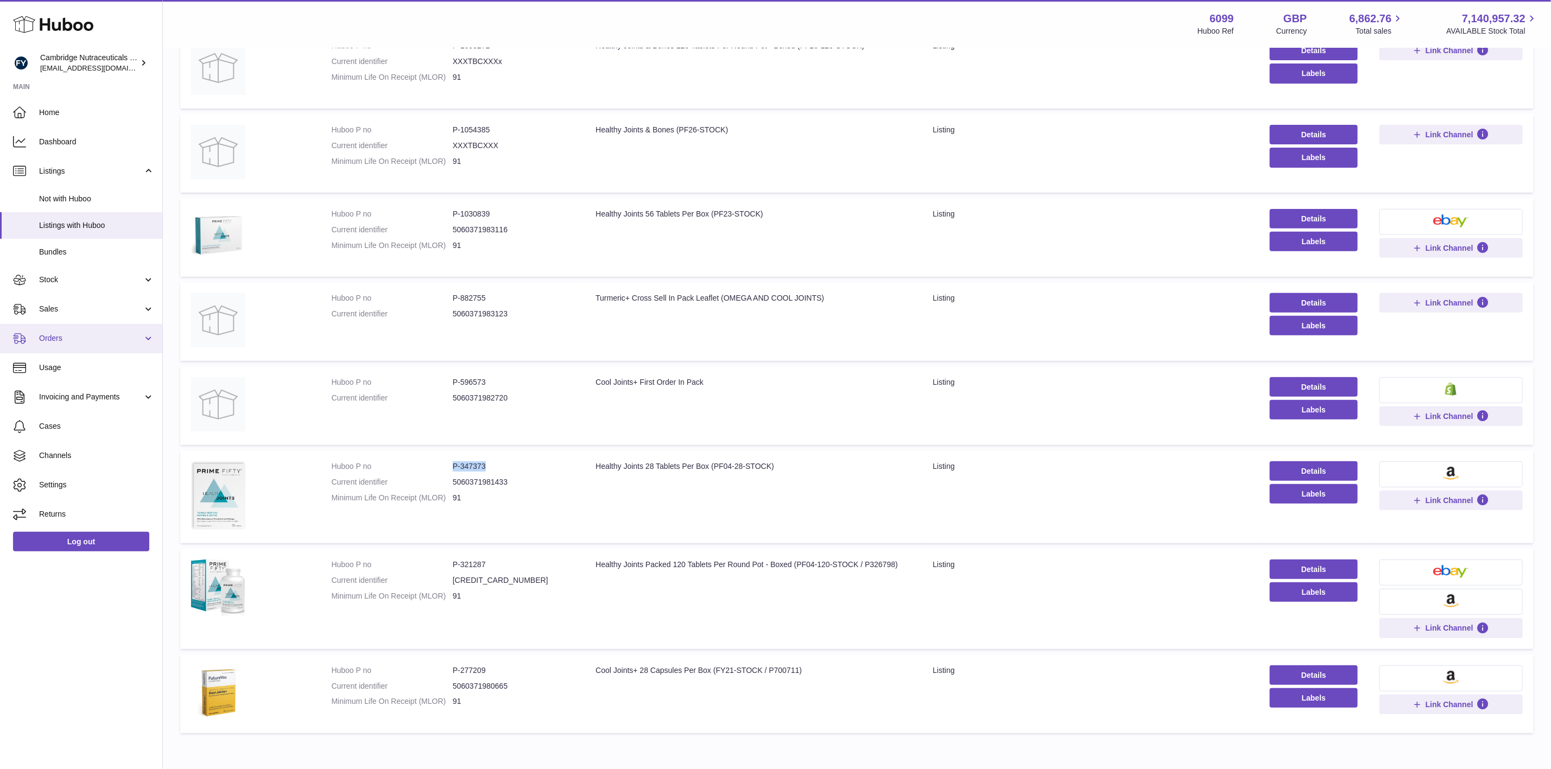
click at [68, 339] on span "Orders" at bounding box center [91, 338] width 104 height 10
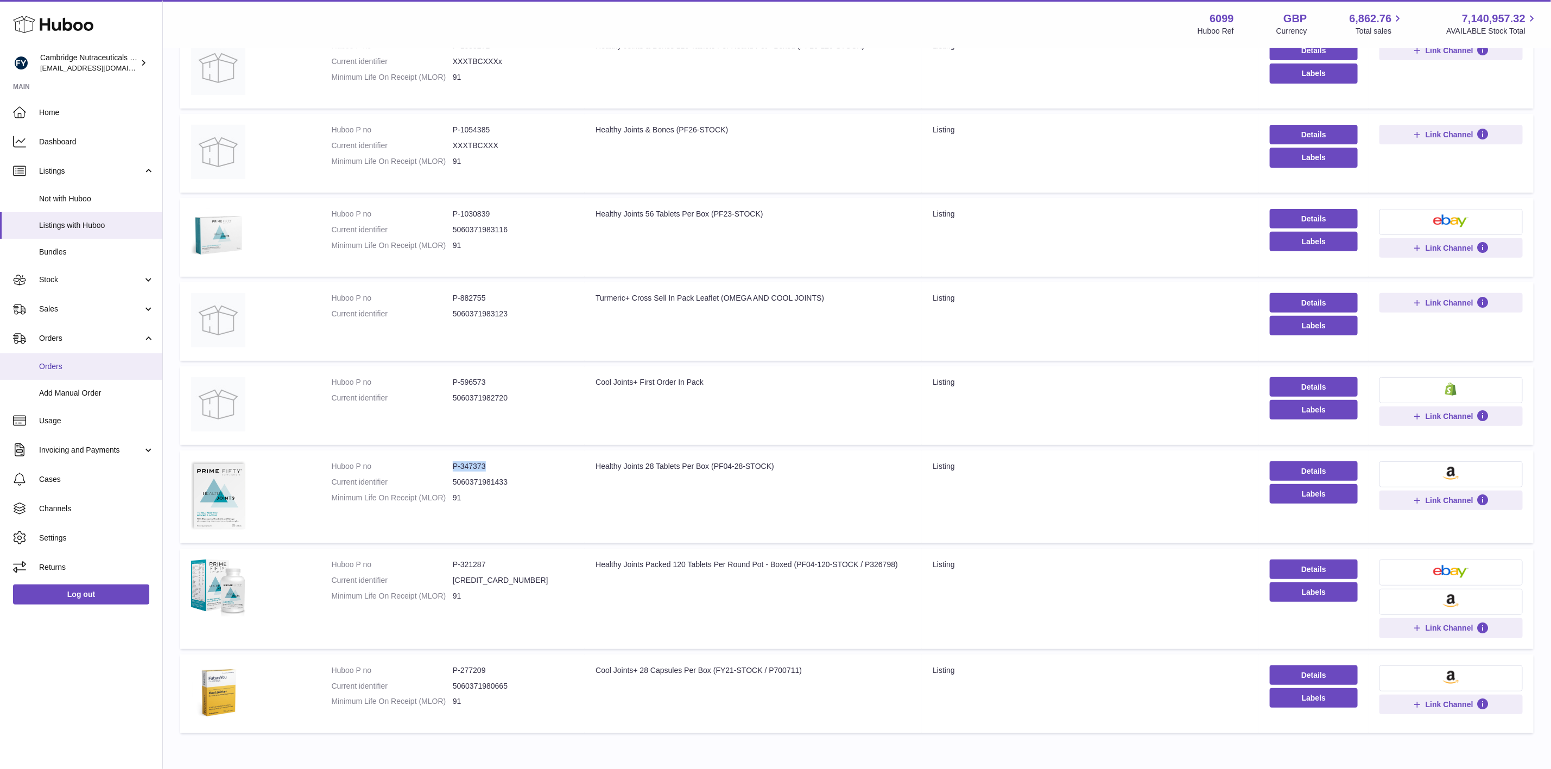
click at [62, 365] on span "Orders" at bounding box center [96, 367] width 115 height 10
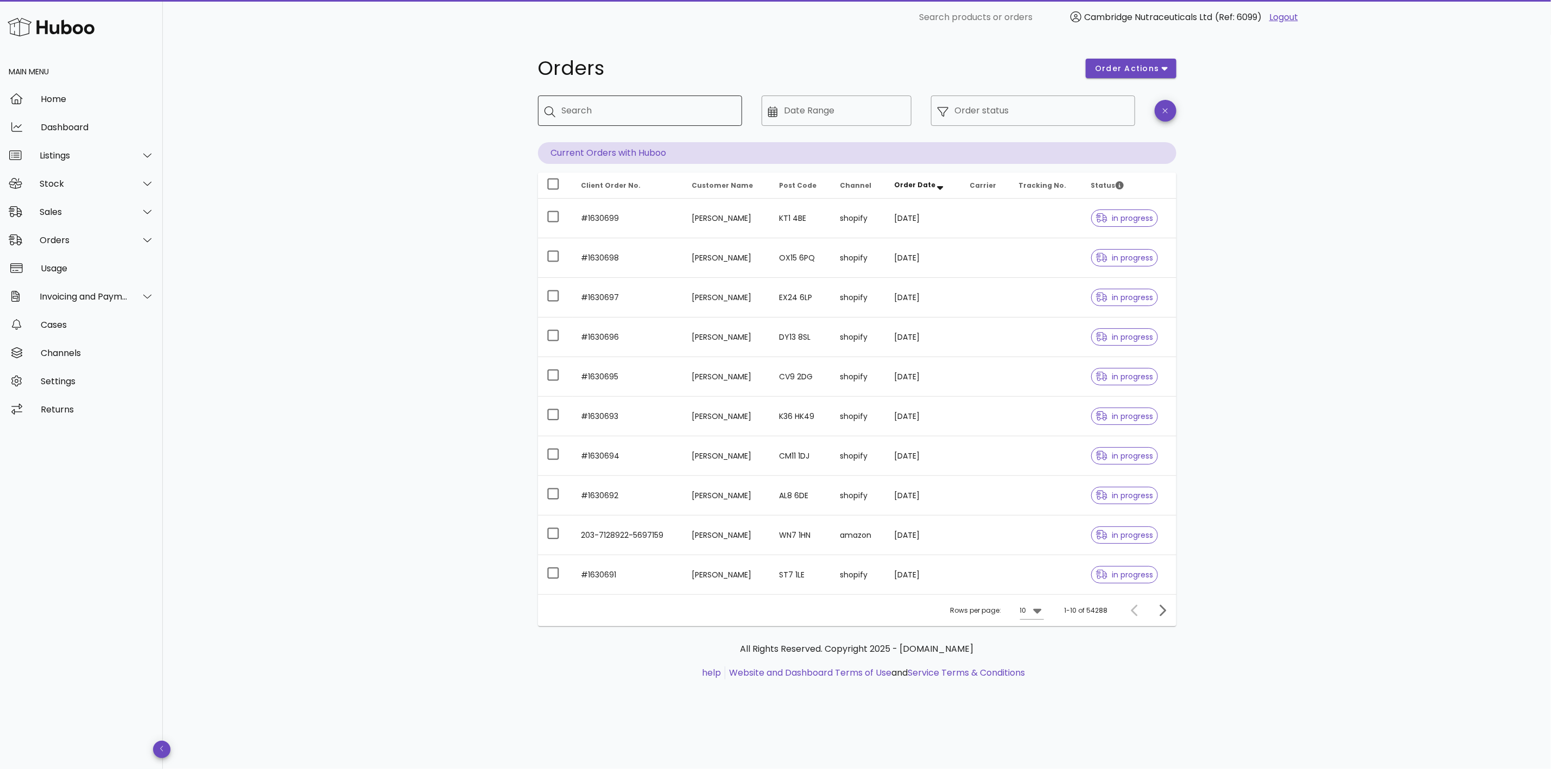
click at [585, 100] on div "Search" at bounding box center [648, 111] width 172 height 30
paste input "**********"
type input "**********"
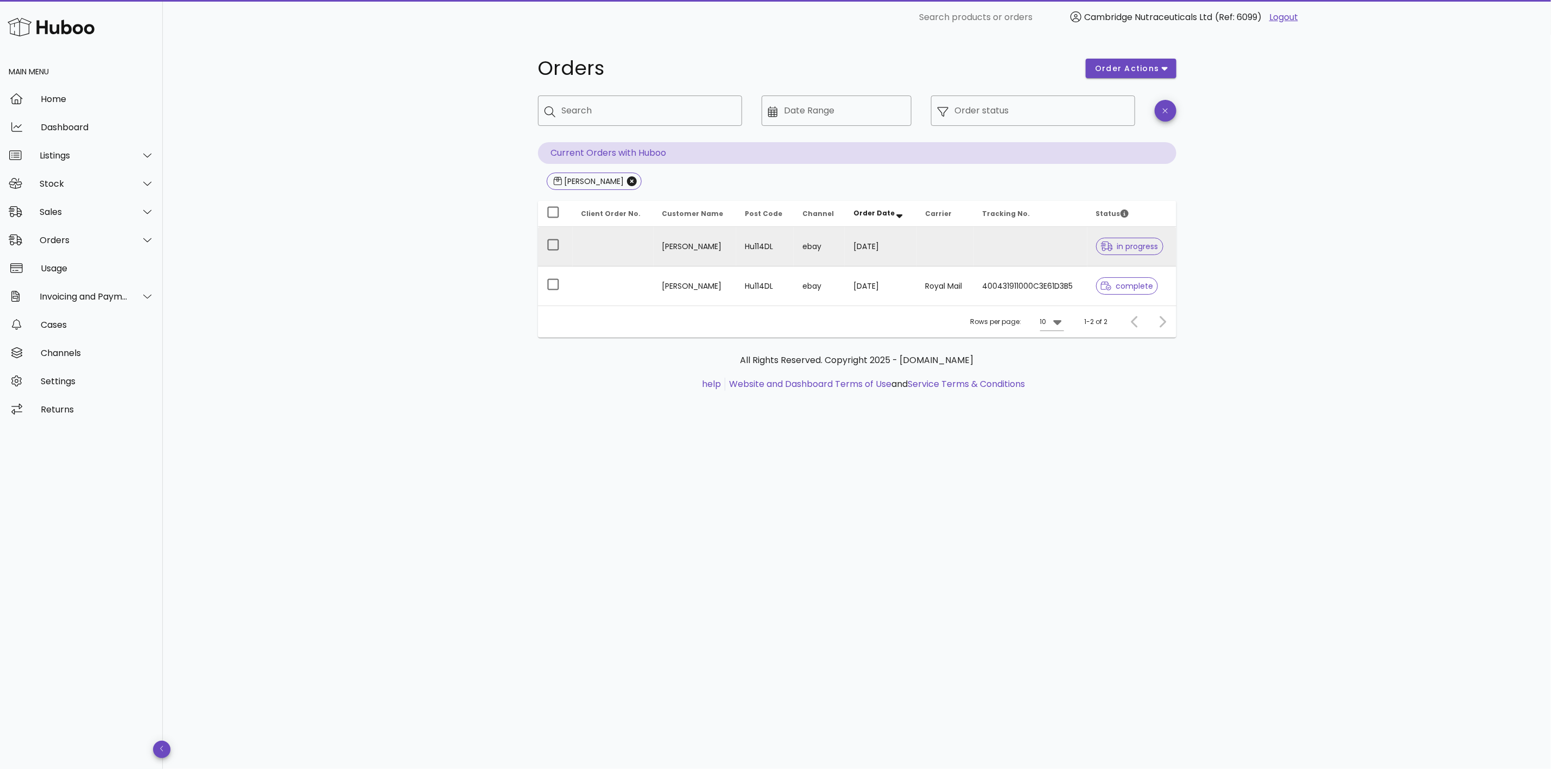
click at [667, 244] on td "[PERSON_NAME]" at bounding box center [695, 247] width 83 height 40
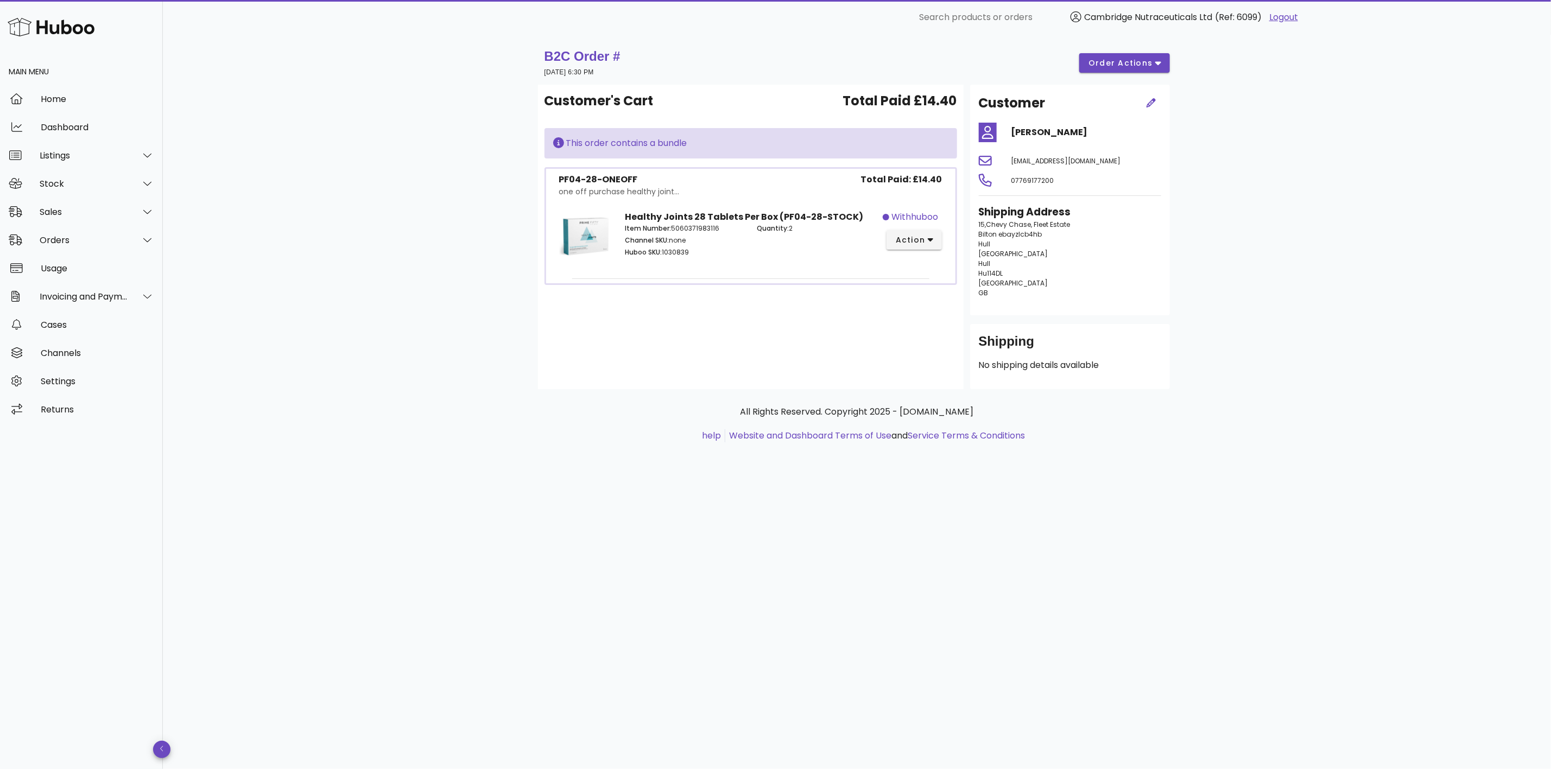
drag, startPoint x: 805, startPoint y: 233, endPoint x: 606, endPoint y: 217, distance: 198.8
click at [606, 217] on div "Healthy Joints 28 Tablets Per Box (PF04-28-STOCK) Item Number: 5060371983116 Ch…" at bounding box center [751, 239] width 396 height 70
click at [764, 267] on div "Healthy Joints 28 Tablets Per Box (PF04-28-STOCK) Item Number: 5060371983116 Ch…" at bounding box center [750, 239] width 264 height 70
click at [909, 239] on span "action" at bounding box center [910, 240] width 30 height 11
click at [635, 287] on div "Customer's Cart Total Paid £14.40 This order contains a bundle PF04-28-ONEOFF o…" at bounding box center [751, 237] width 426 height 305
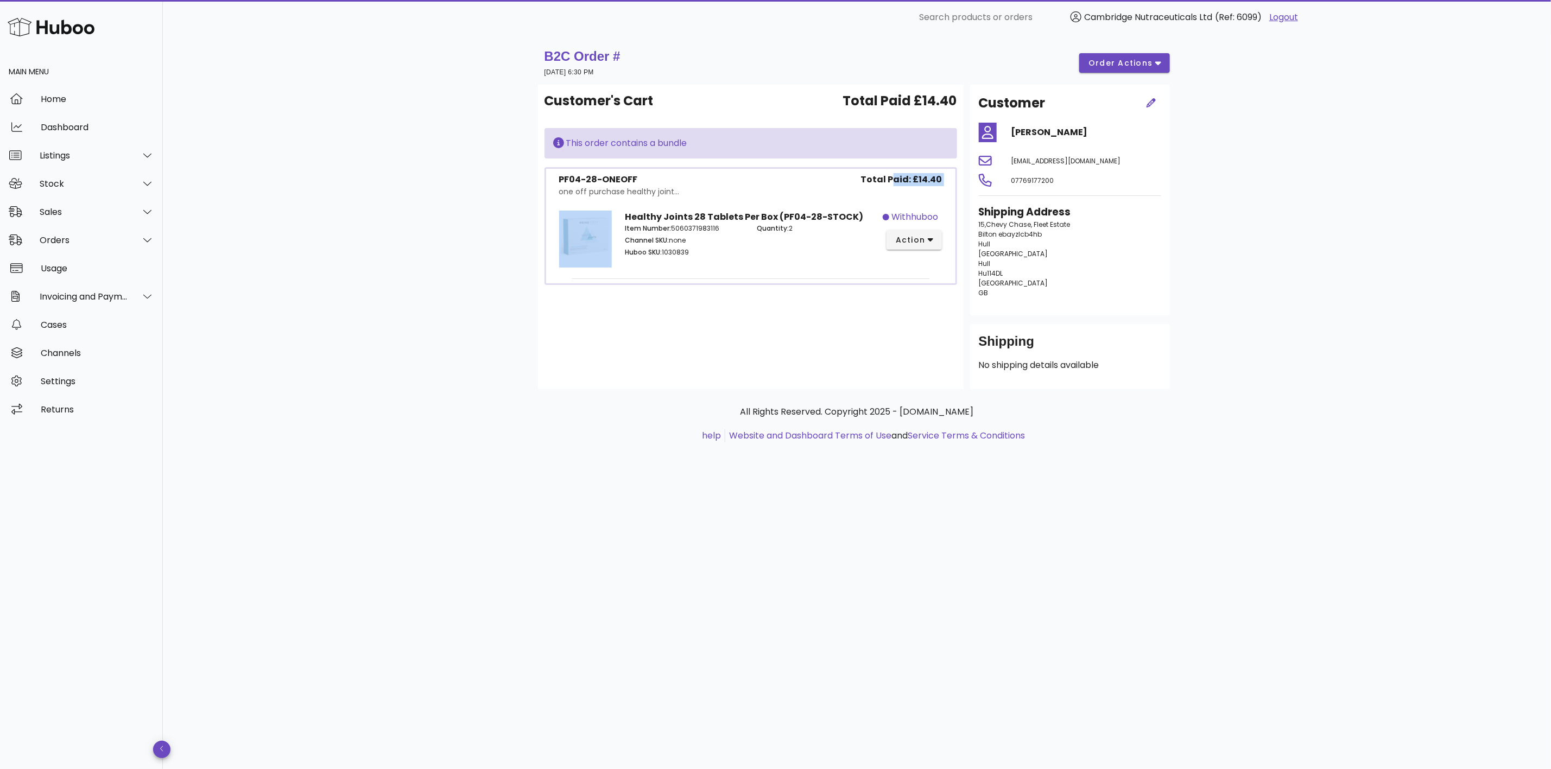
drag, startPoint x: 628, startPoint y: 216, endPoint x: 894, endPoint y: 184, distance: 268.4
click at [894, 184] on div "PF04-28-ONEOFF one off purchase healthy joint... Total Paid: £14.40 Healthy Joi…" at bounding box center [750, 226] width 413 height 118
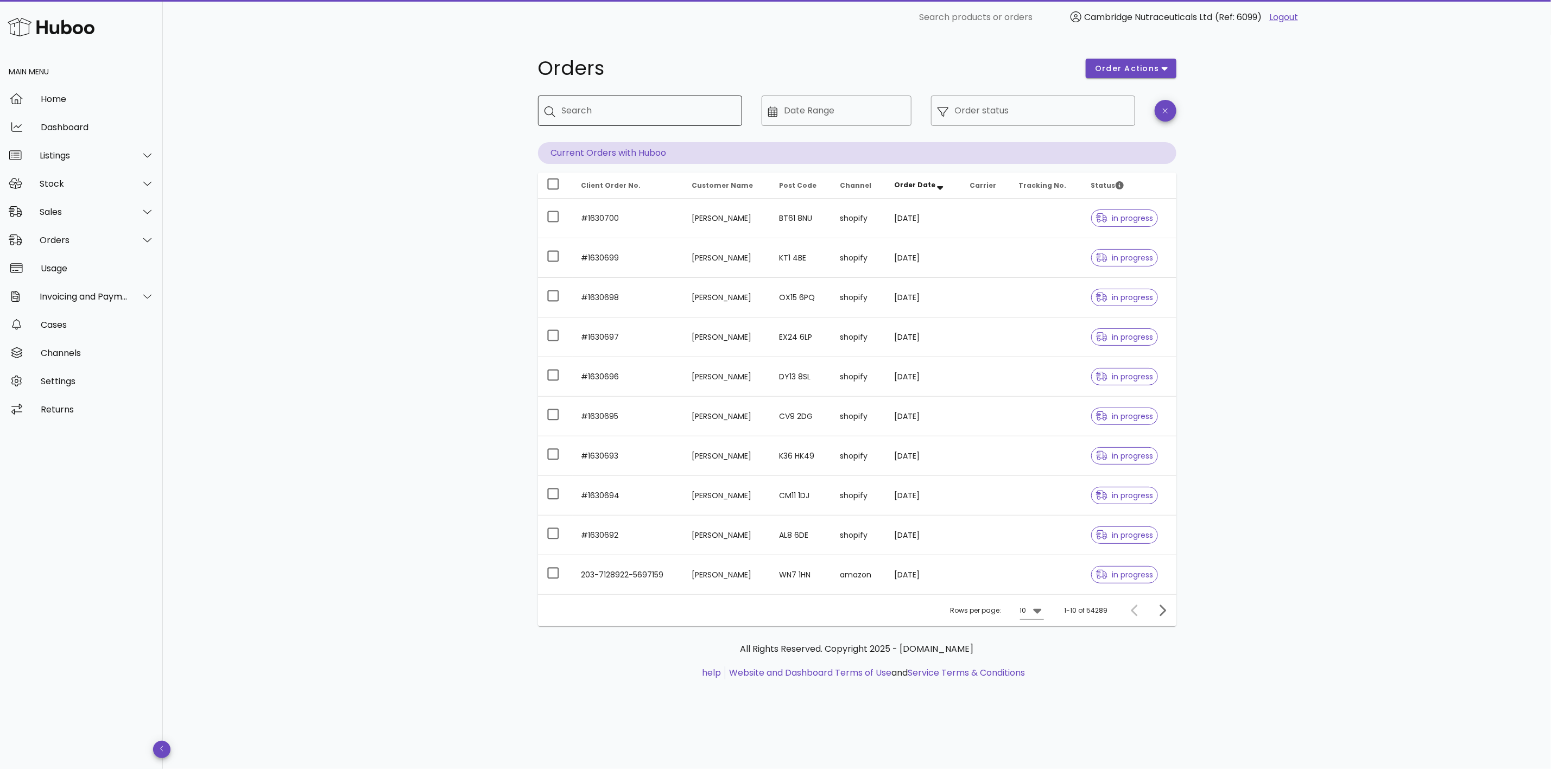
click at [616, 108] on input "Search" at bounding box center [648, 110] width 172 height 17
paste input "**********"
type input "**********"
